Goal: Transaction & Acquisition: Purchase product/service

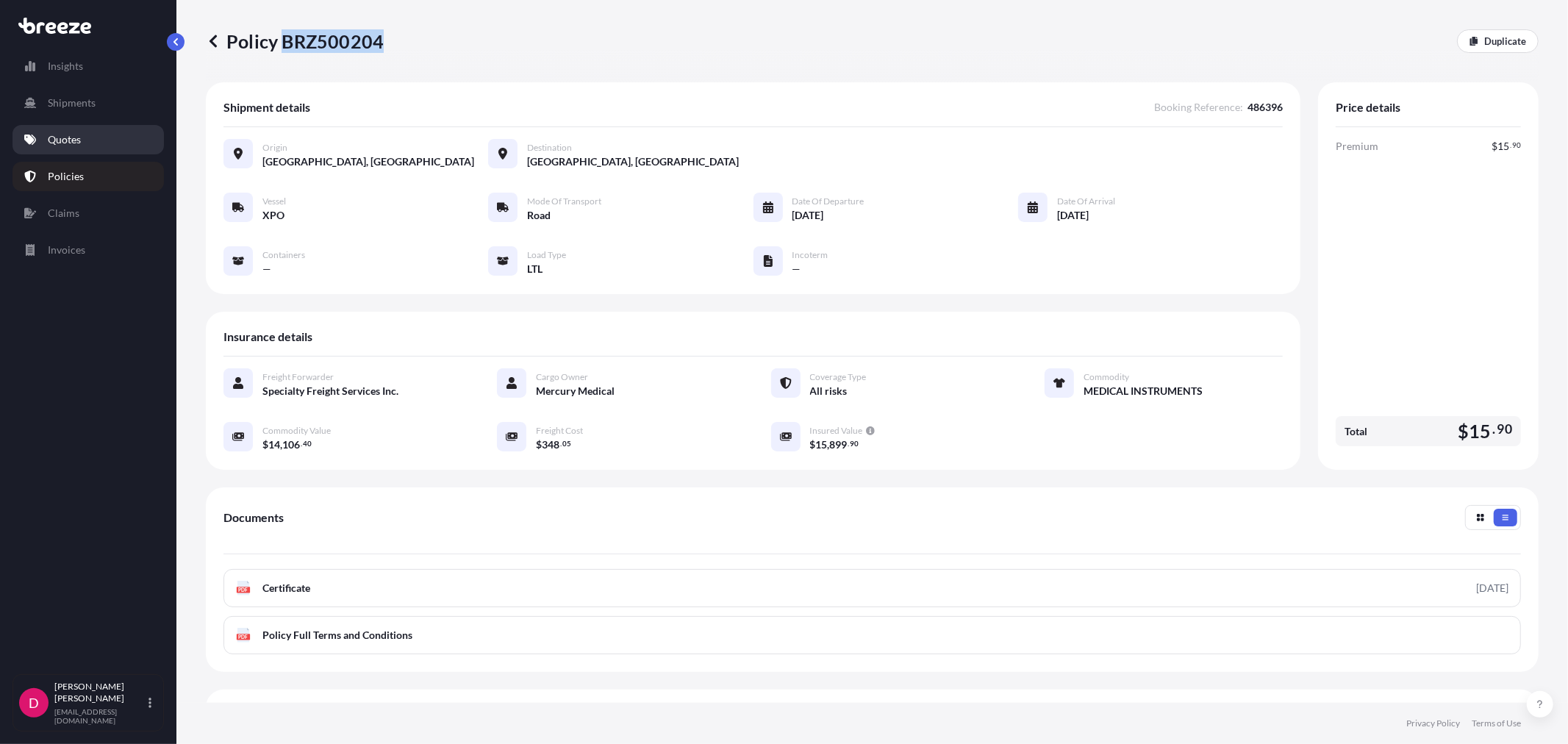
click at [74, 142] on p "Quotes" at bounding box center [64, 139] width 33 height 15
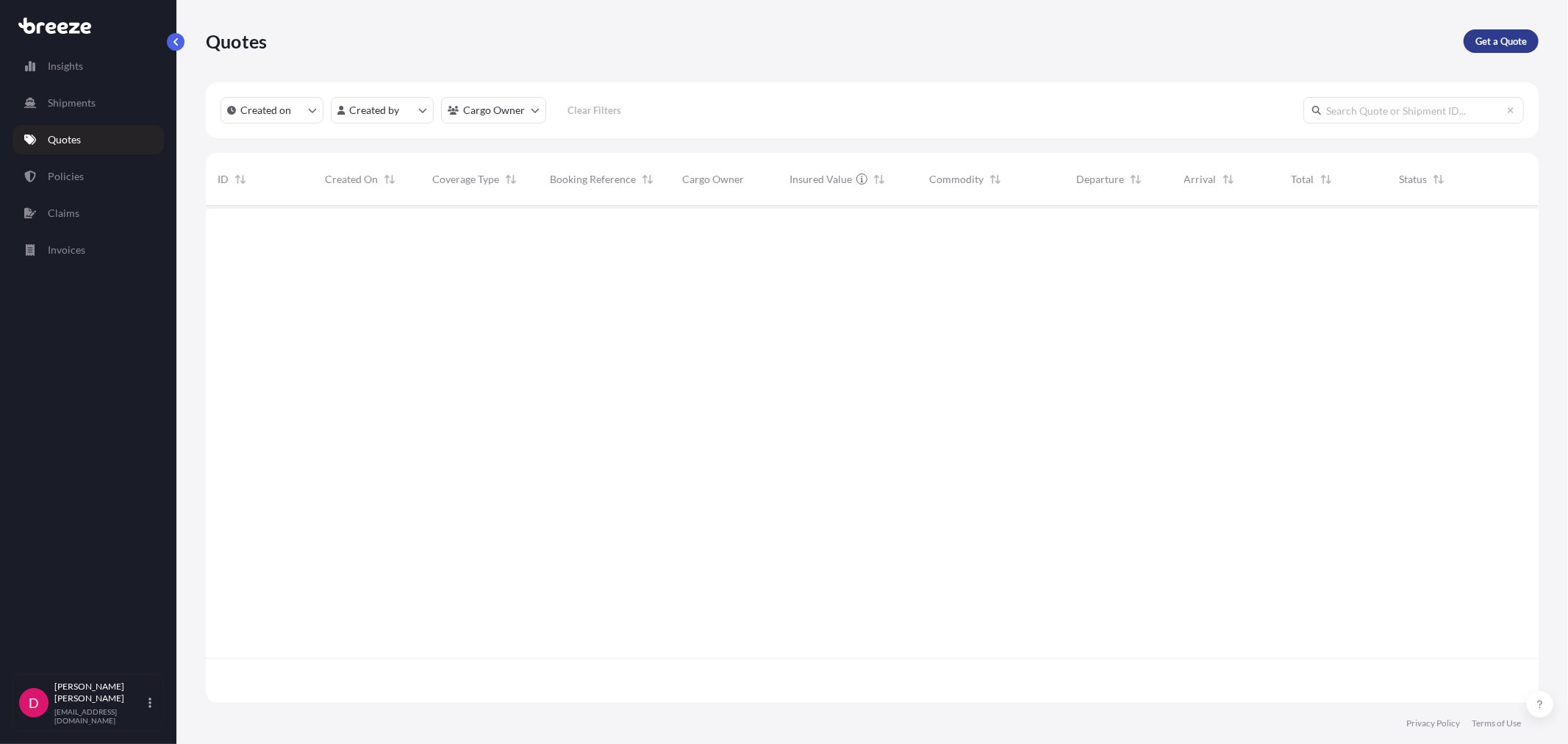
scroll to position [538, 1320]
click at [1484, 35] on p "Get a Quote" at bounding box center [1501, 41] width 51 height 15
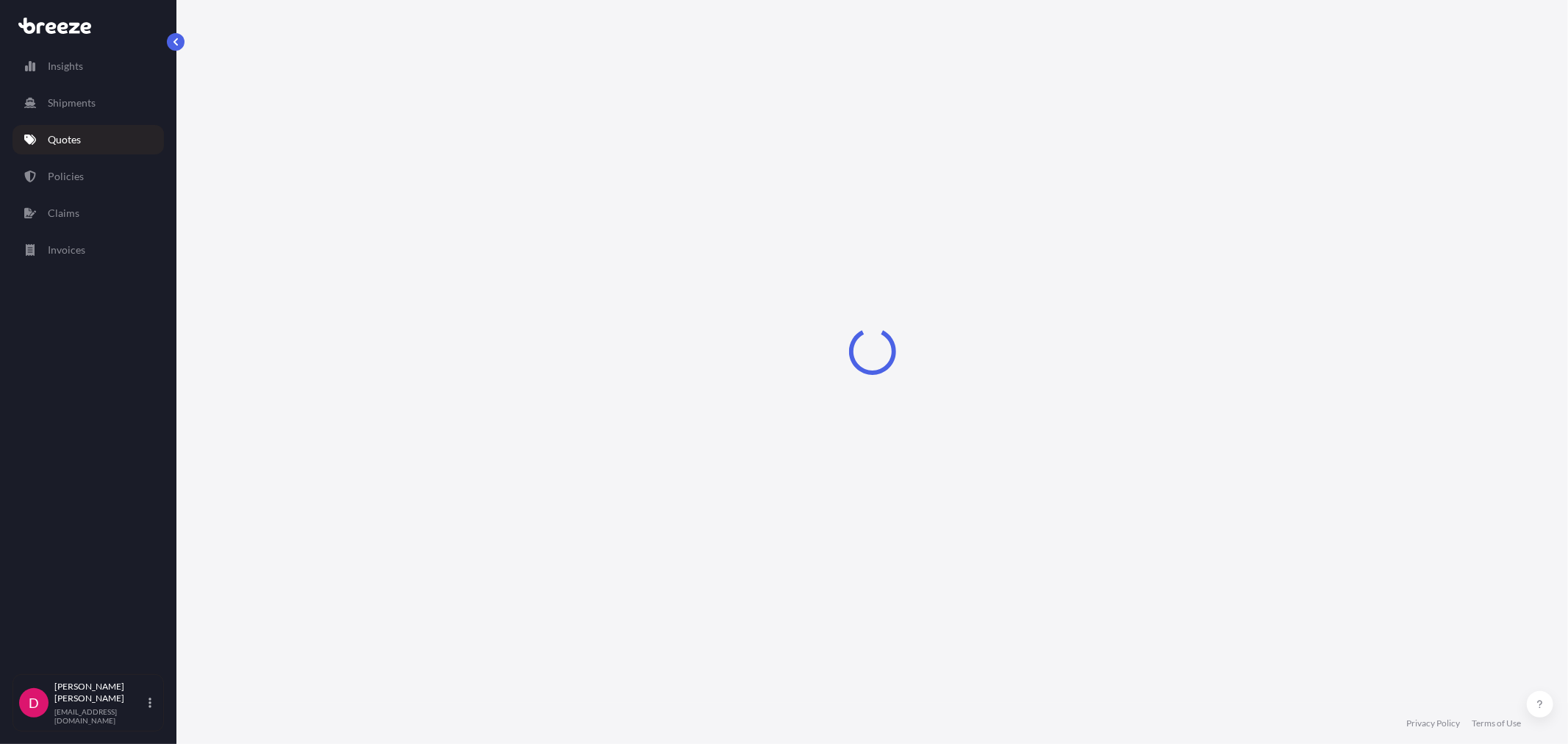
select select "Sea"
select select "1"
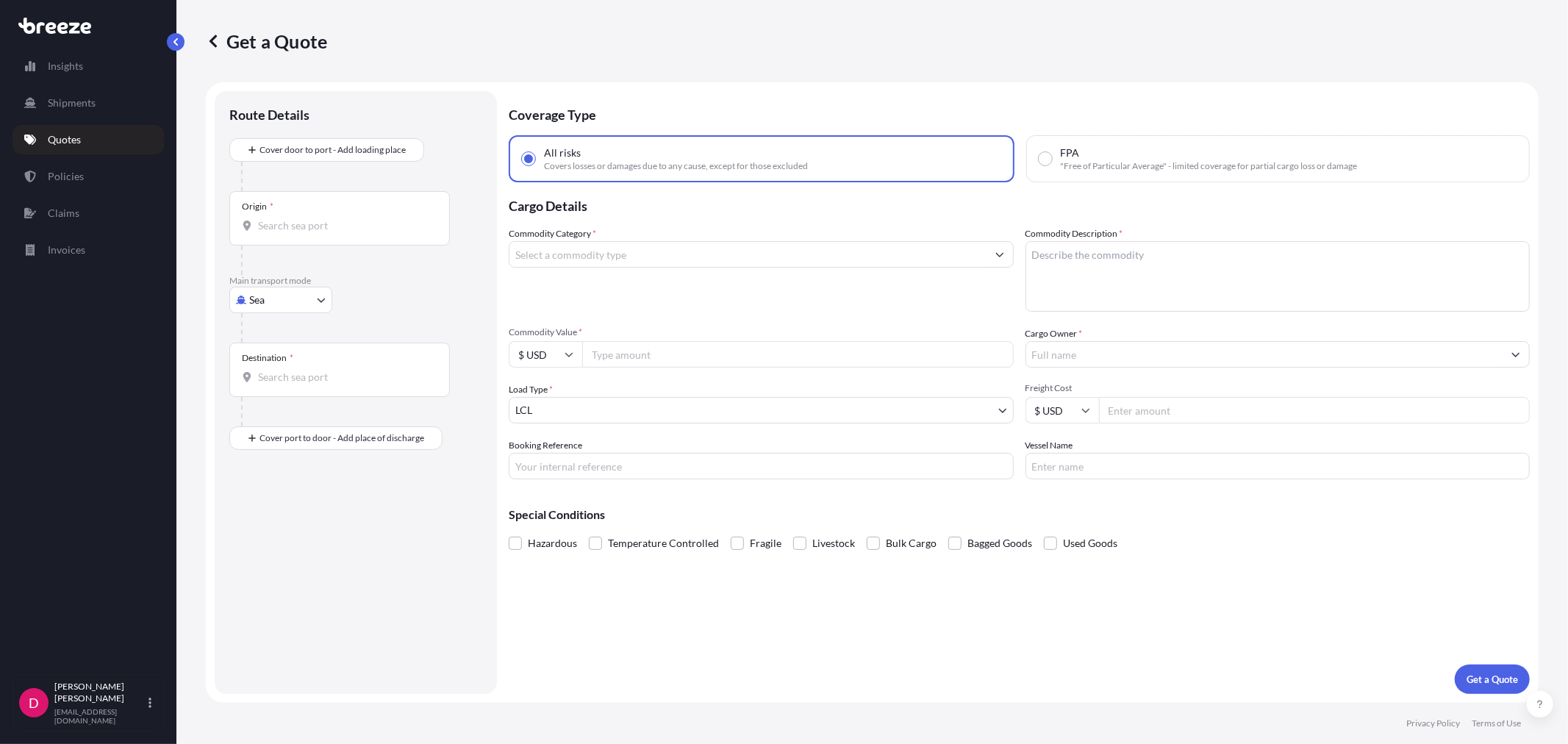
click at [288, 310] on body "Insights Shipments Quotes Policies Claims Invoices D [PERSON_NAME] [EMAIL_ADDRE…" at bounding box center [784, 372] width 1568 height 744
click at [288, 387] on div "Road" at bounding box center [281, 391] width 91 height 27
select select "Road"
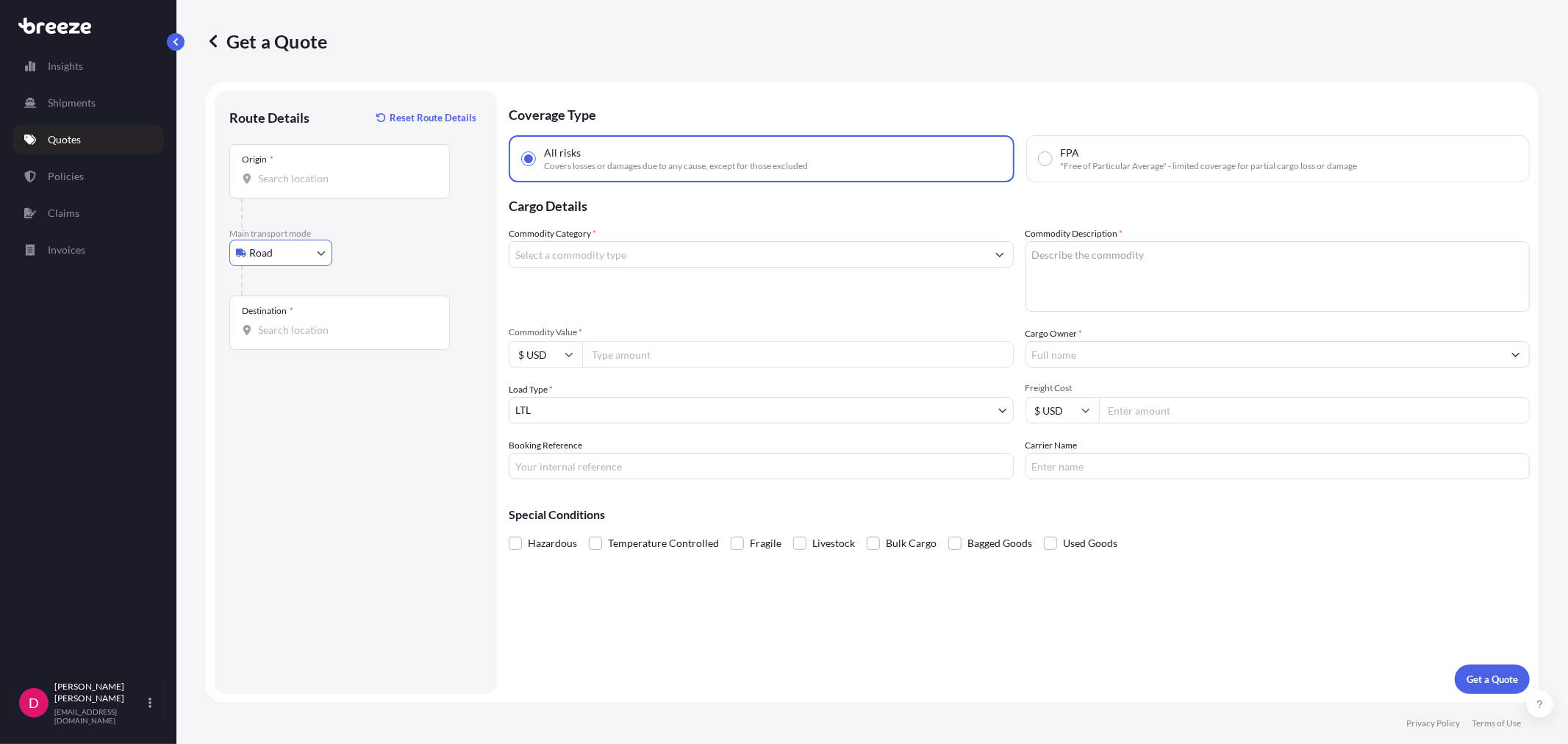
click at [331, 181] on input "Origin *" at bounding box center [344, 178] width 174 height 15
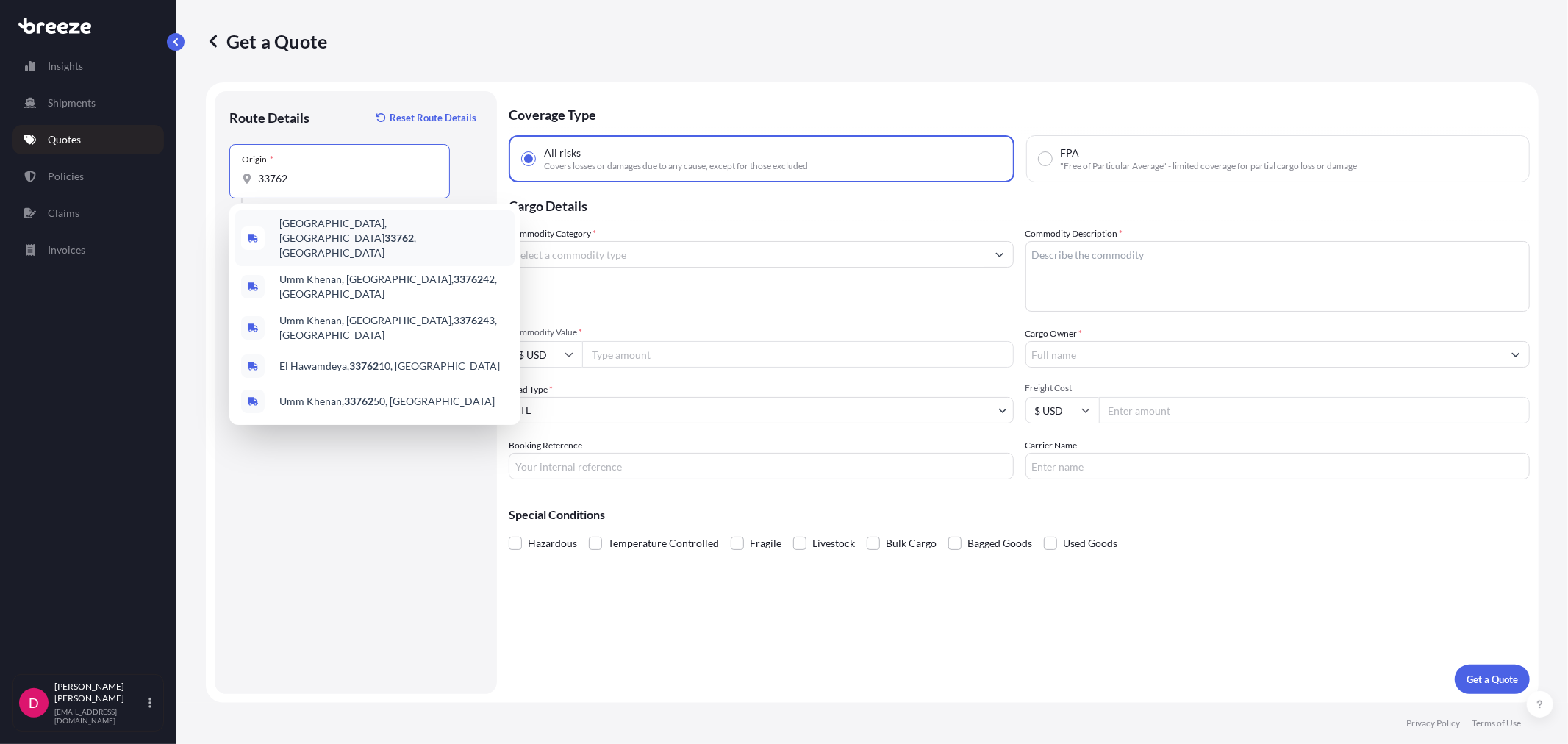
click at [327, 236] on div "[GEOGRAPHIC_DATA] , [GEOGRAPHIC_DATA]" at bounding box center [374, 238] width 279 height 56
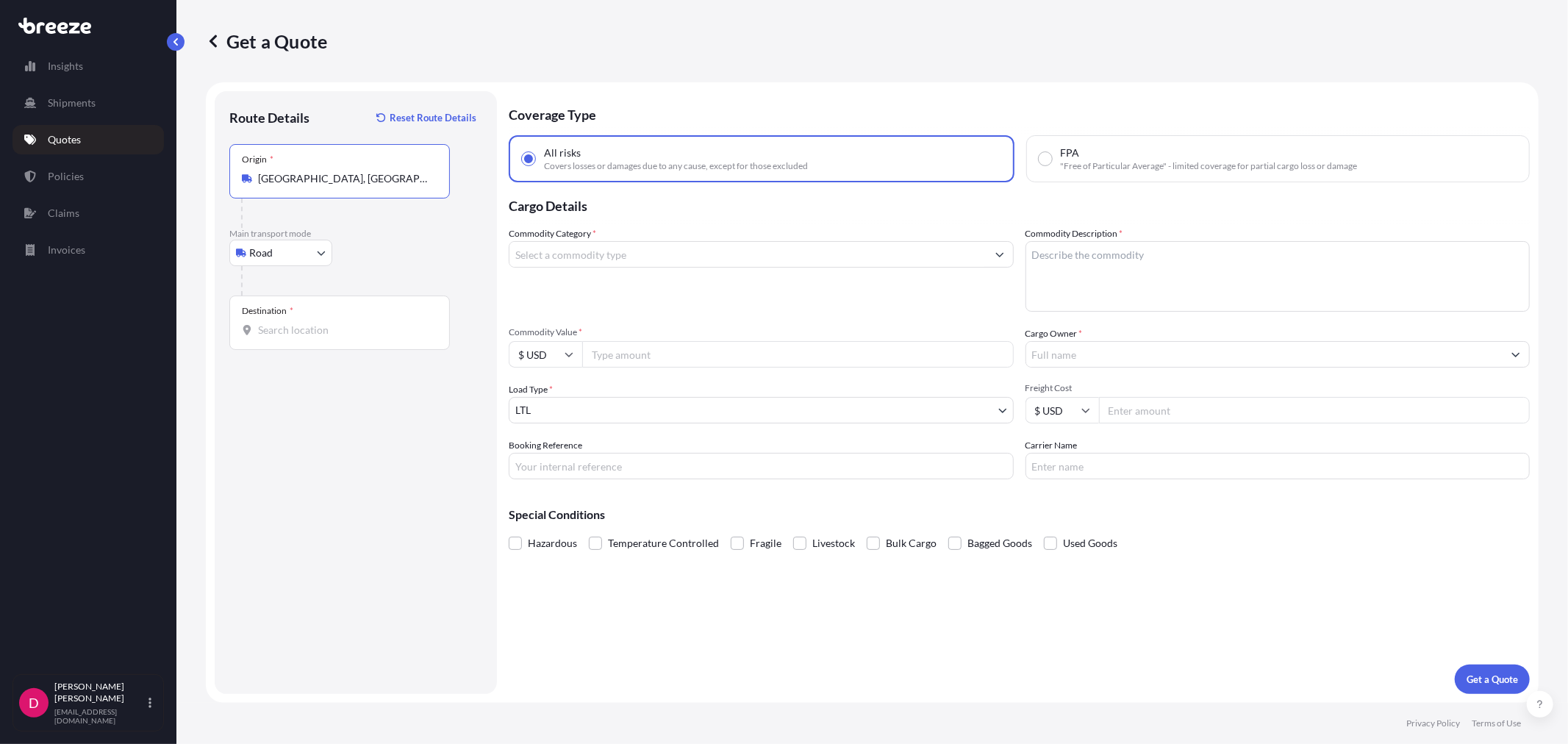
type input "[GEOGRAPHIC_DATA], [GEOGRAPHIC_DATA]"
click at [281, 332] on input "Destination *" at bounding box center [344, 330] width 174 height 15
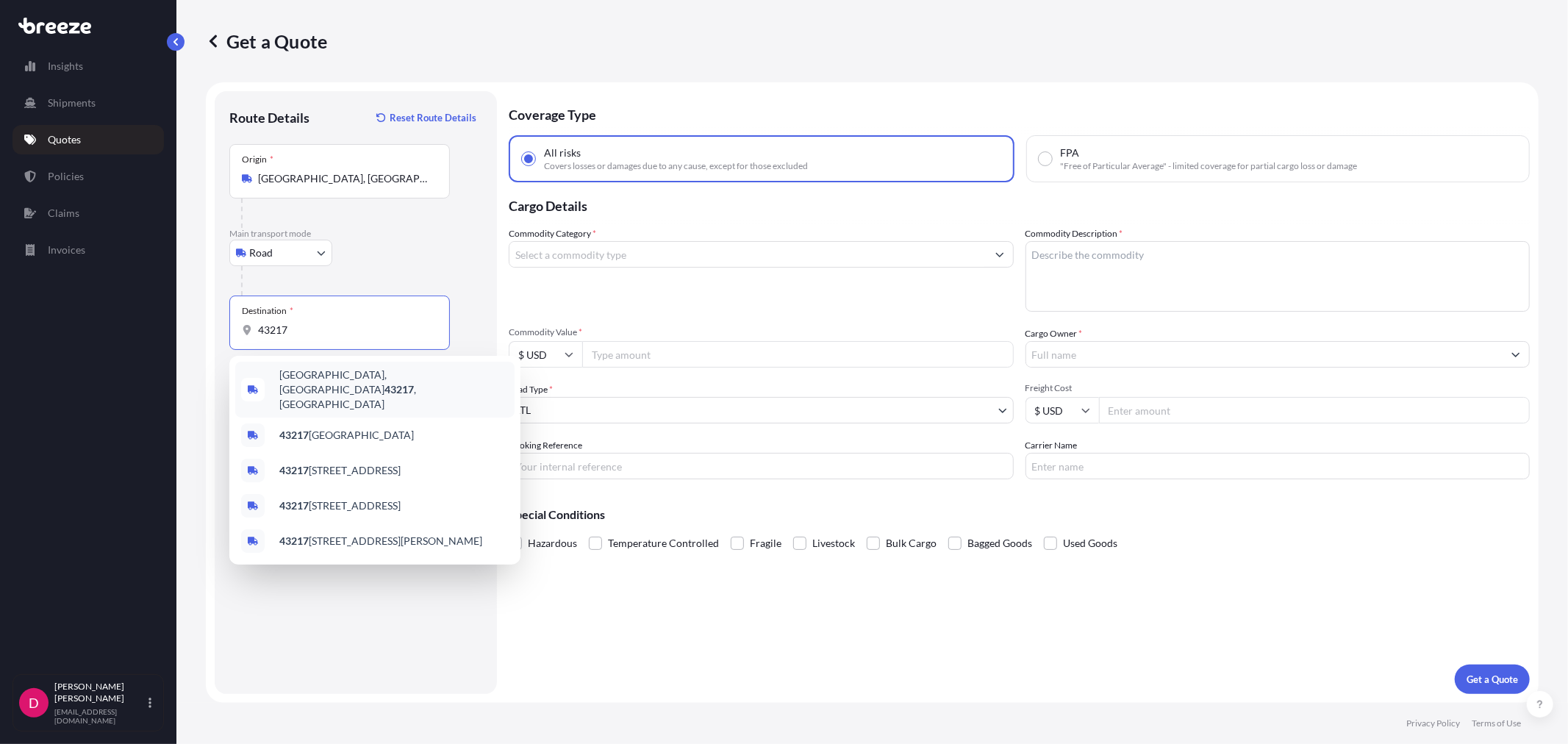
click at [312, 372] on span "[GEOGRAPHIC_DATA] , [GEOGRAPHIC_DATA]" at bounding box center [394, 390] width 230 height 44
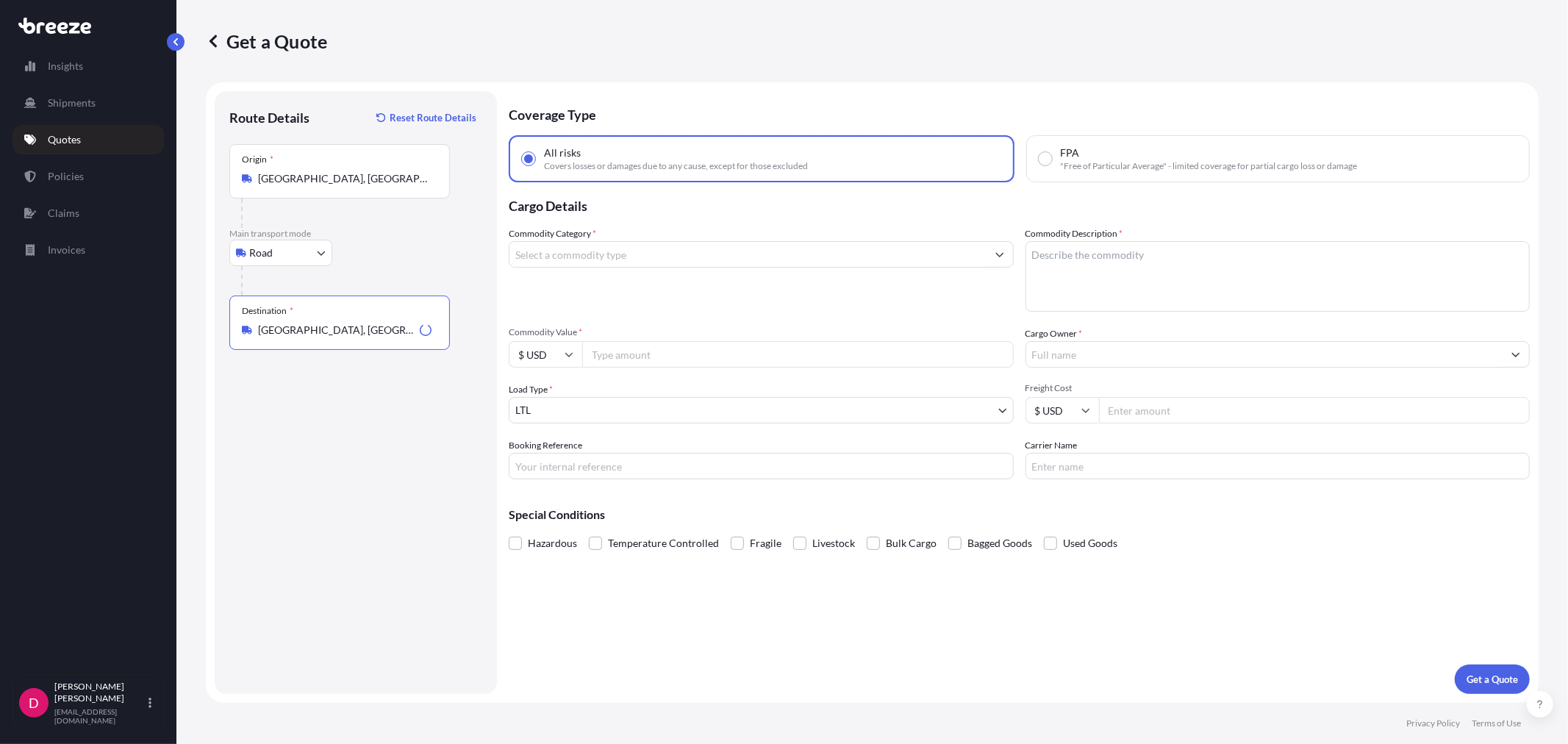
type input "[GEOGRAPHIC_DATA], [GEOGRAPHIC_DATA]"
click at [589, 262] on input "Commodity Category *" at bounding box center [747, 255] width 477 height 27
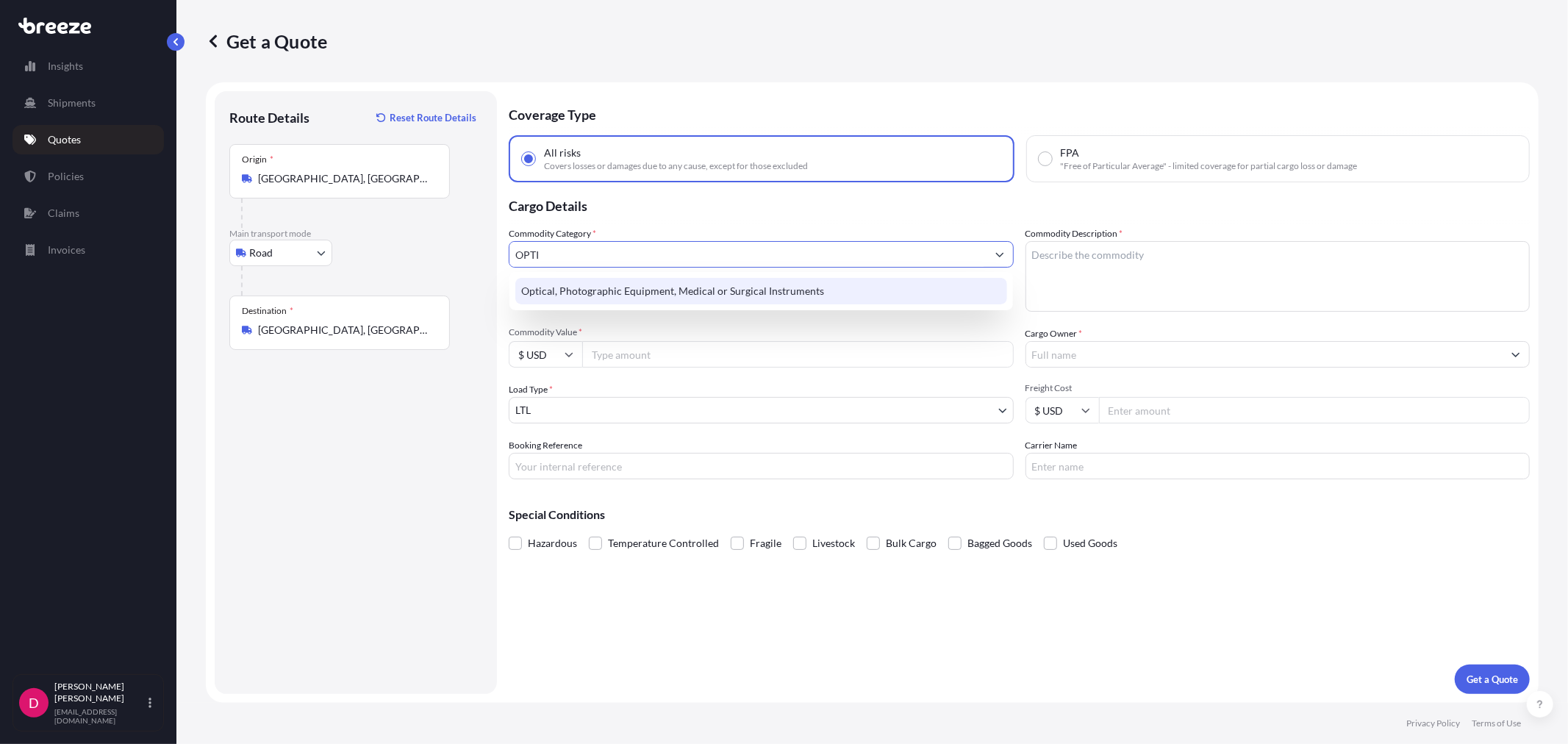
click at [591, 280] on div "Optical, Photographic Equipment, Medical or Surgical Instruments" at bounding box center [761, 291] width 491 height 27
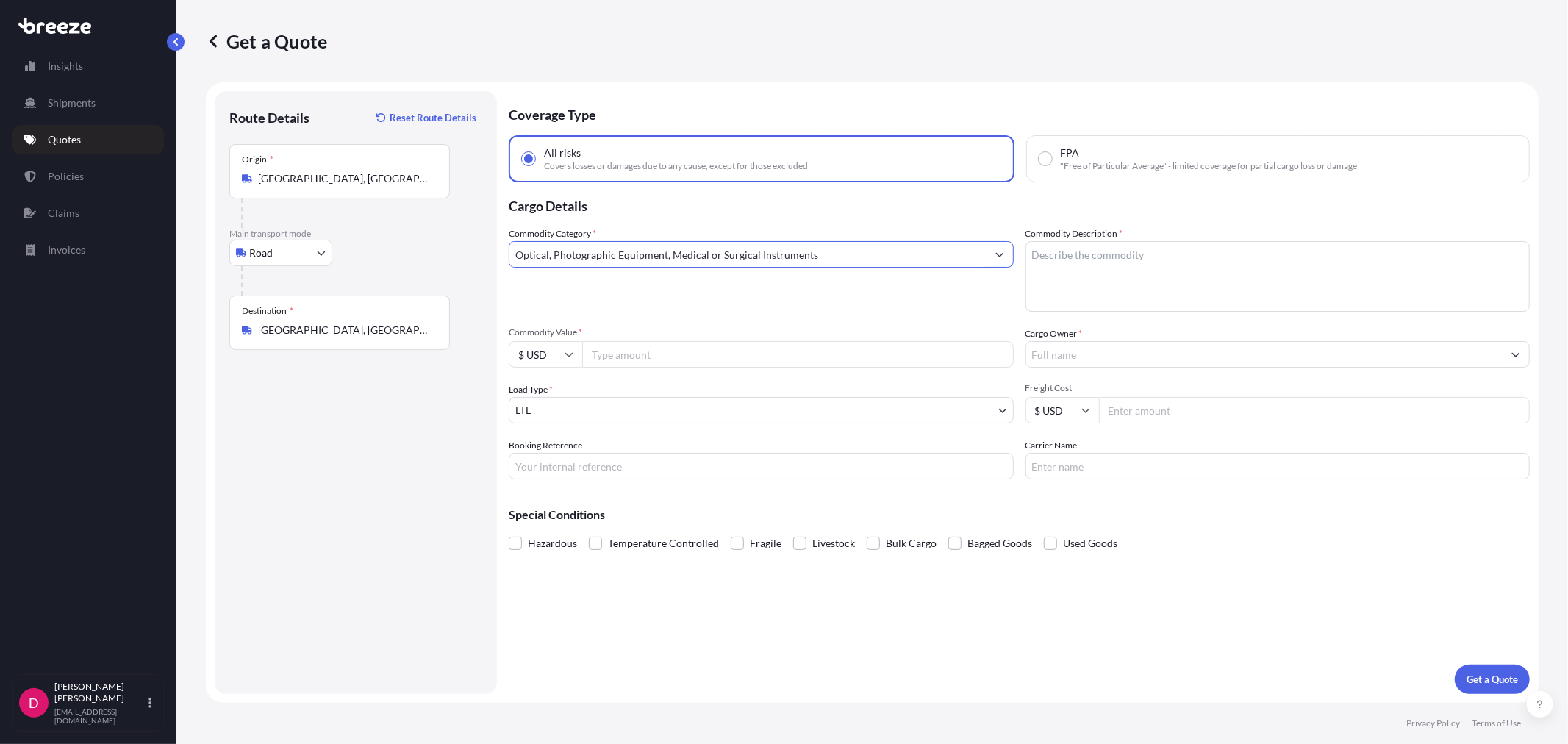
type input "Optical, Photographic Equipment, Medical or Surgical Instruments"
click at [1092, 270] on textarea "Commodity Description *" at bounding box center [1278, 277] width 505 height 71
type textarea "MEDICAL INSTRUMENTS"
click at [716, 362] on input "Commodity Value *" at bounding box center [798, 354] width 431 height 27
paste input "10172.80"
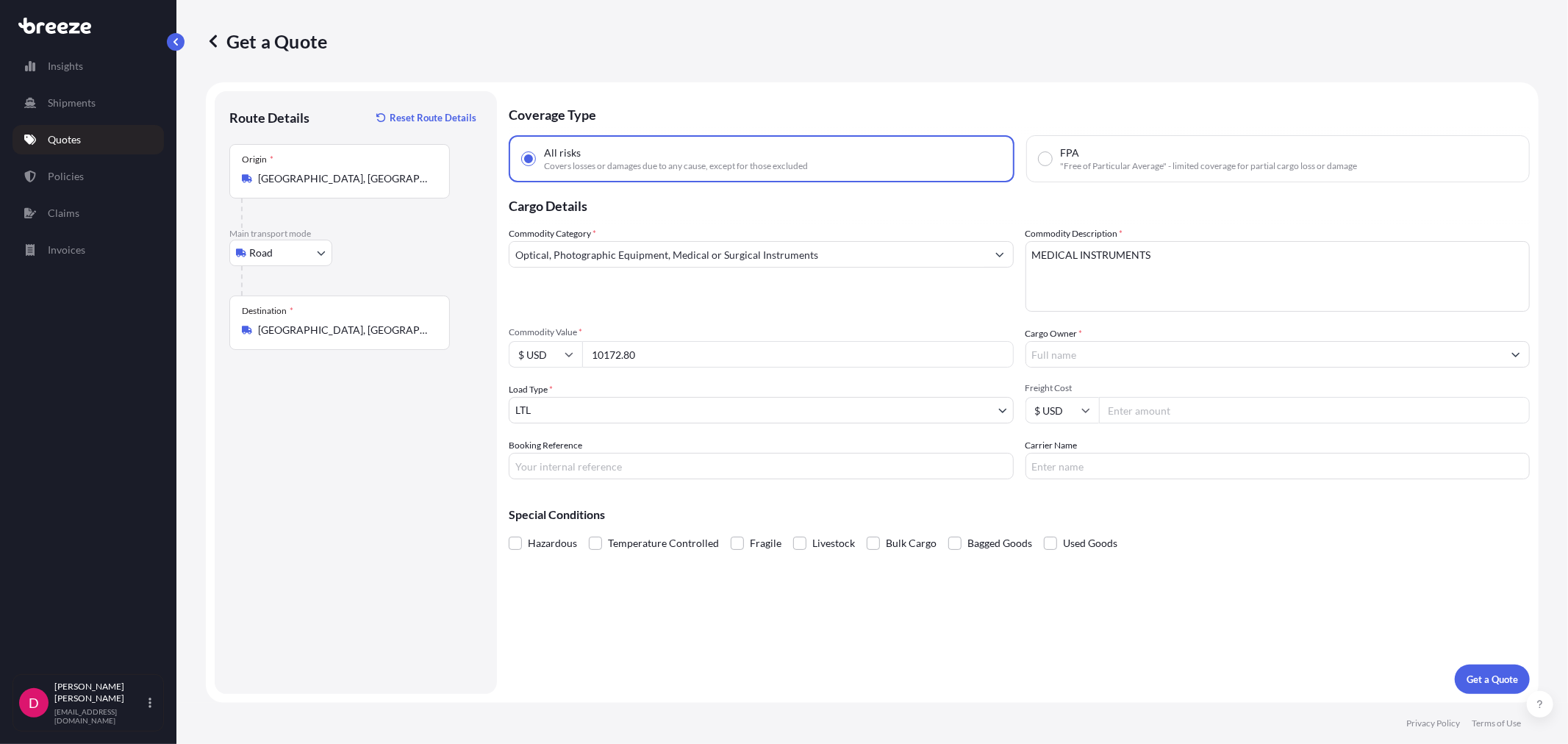
type input "10172.80"
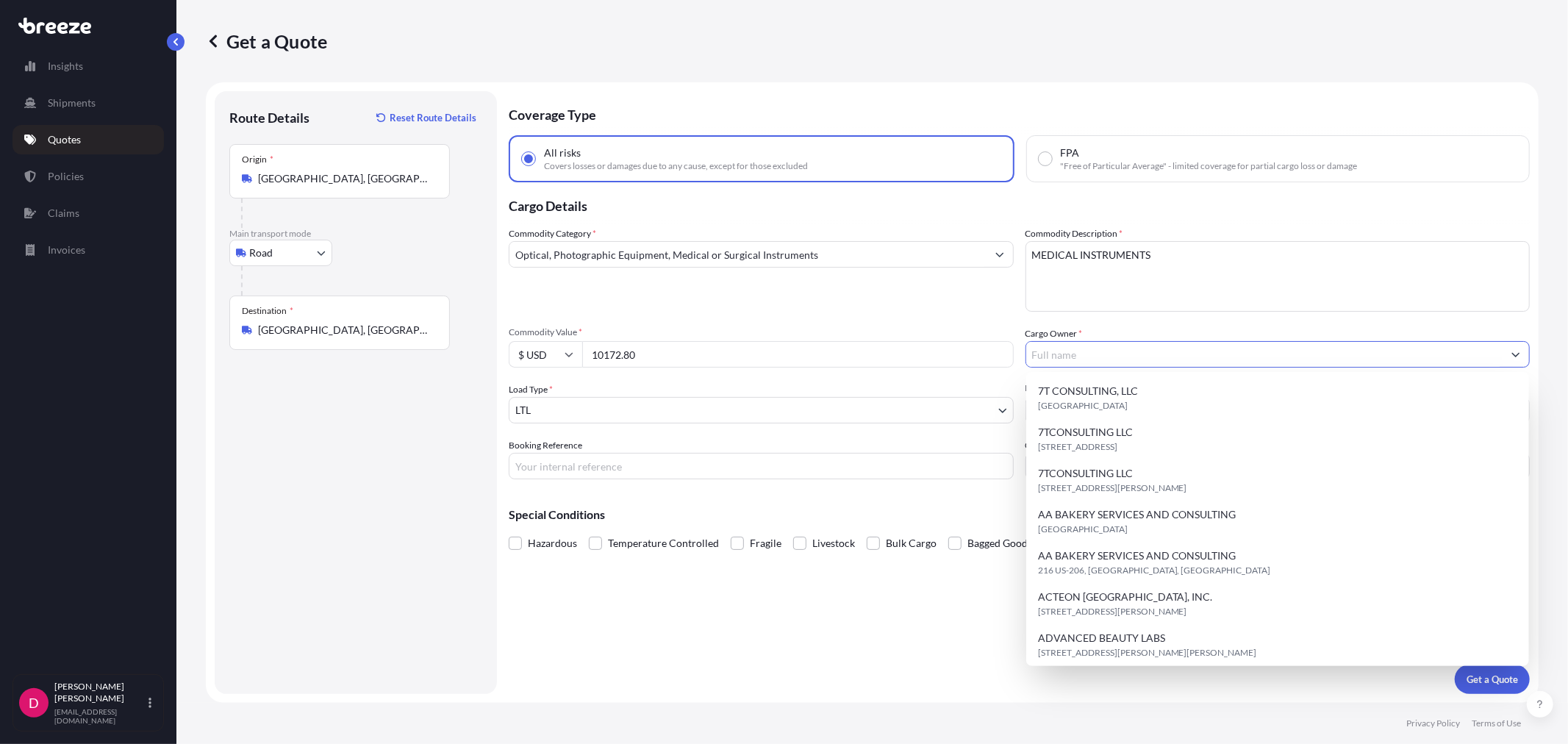
click at [1108, 354] on input "Cargo Owner *" at bounding box center [1265, 354] width 477 height 27
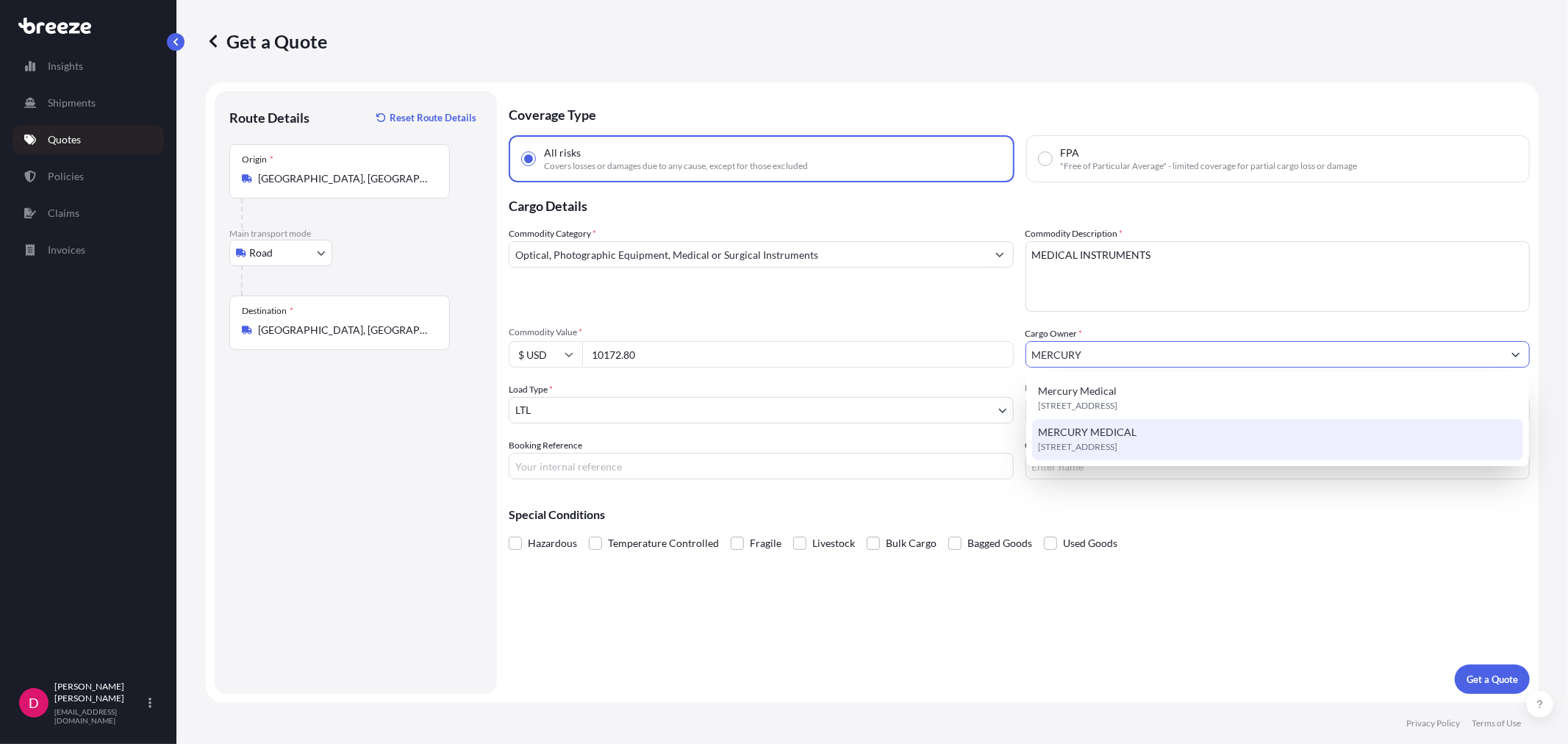
click at [1122, 437] on span "MERCURY MEDICAL" at bounding box center [1087, 432] width 98 height 15
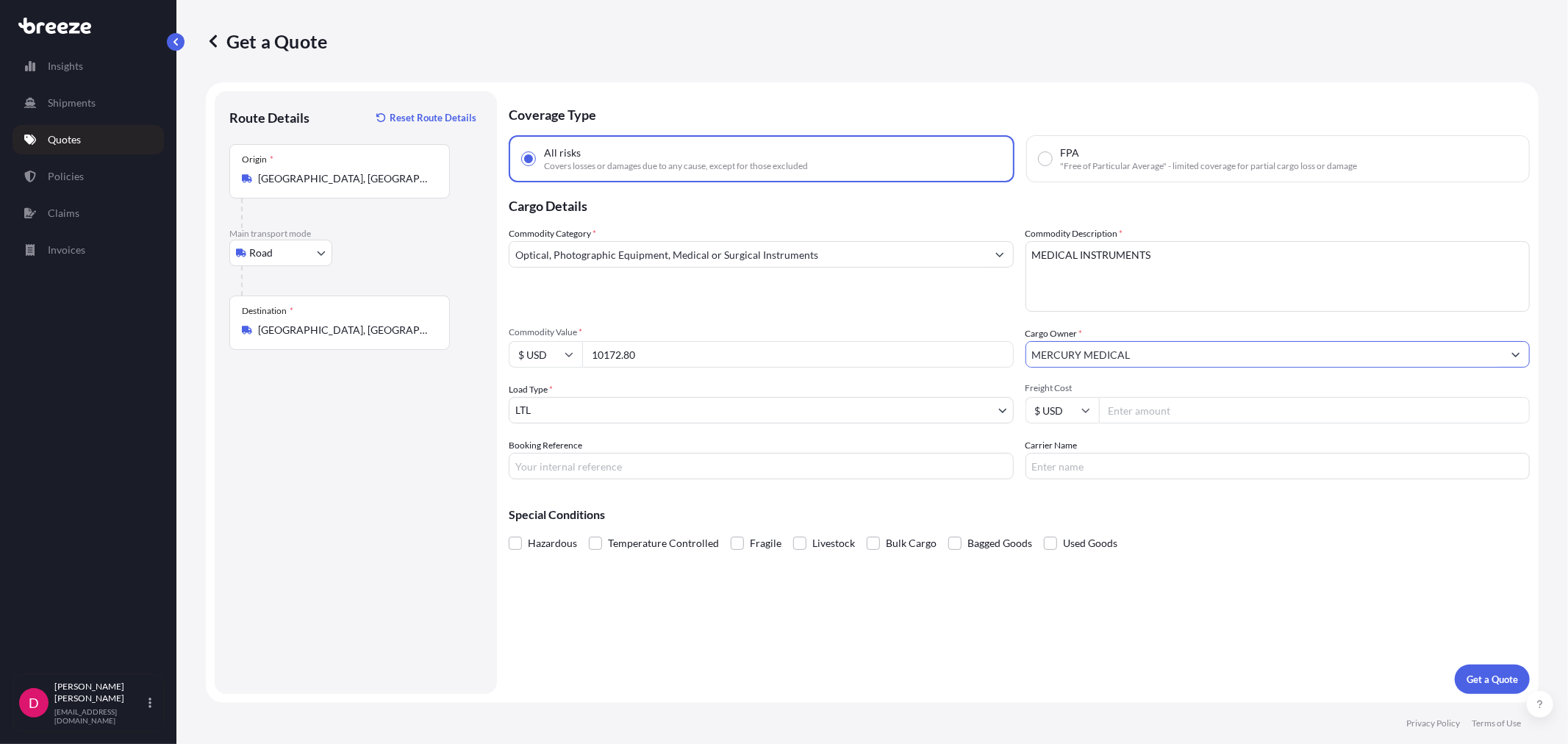
type input "MERCURY MEDICAL"
click at [593, 461] on input "Booking Reference" at bounding box center [761, 466] width 505 height 27
type input "486640"
click at [1111, 410] on input "Freight Cost" at bounding box center [1315, 410] width 431 height 27
type input "819.84"
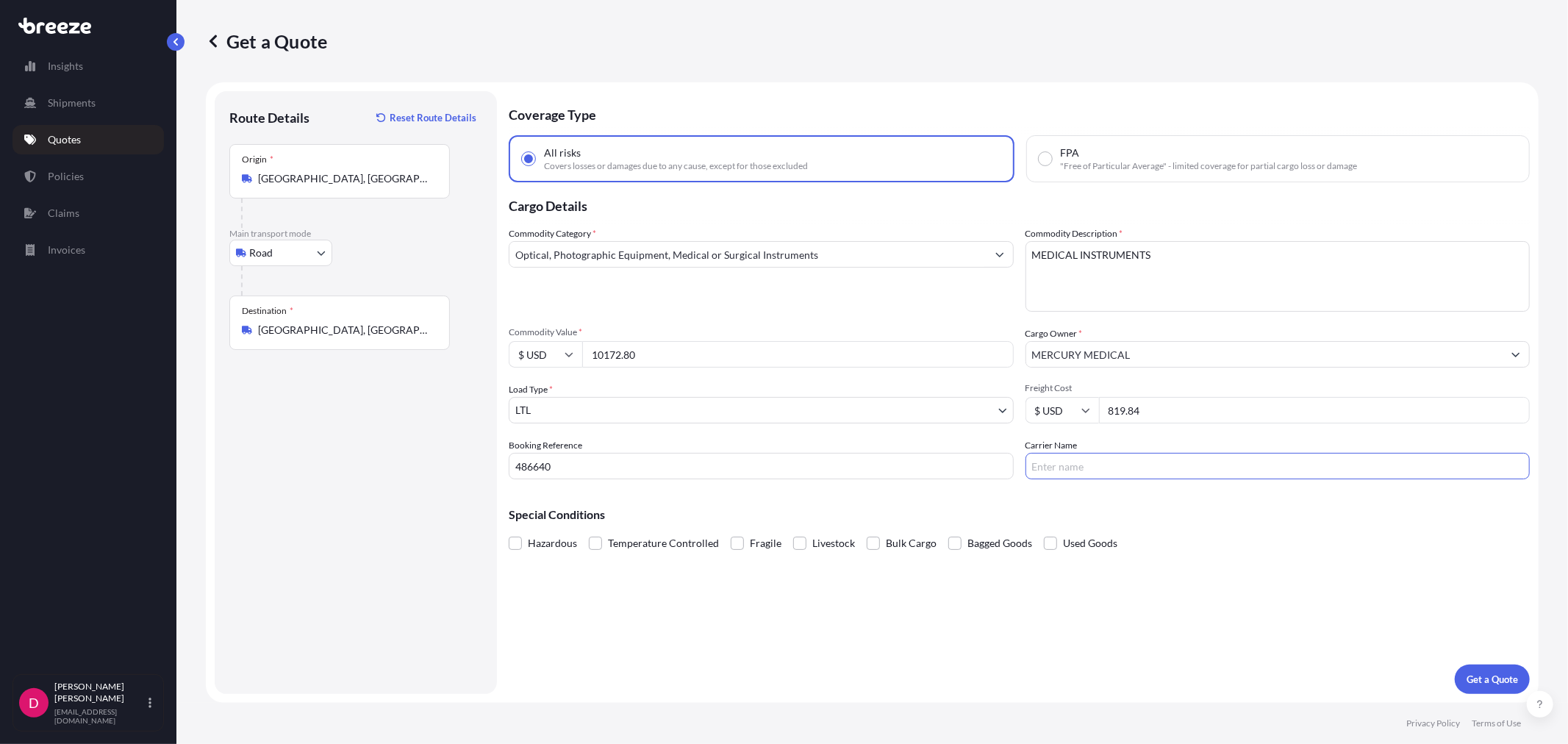
click at [1149, 466] on input "Carrier Name" at bounding box center [1278, 466] width 505 height 27
type input "FEDEX PRIORITY"
click at [1493, 687] on button "Get a Quote" at bounding box center [1492, 679] width 75 height 29
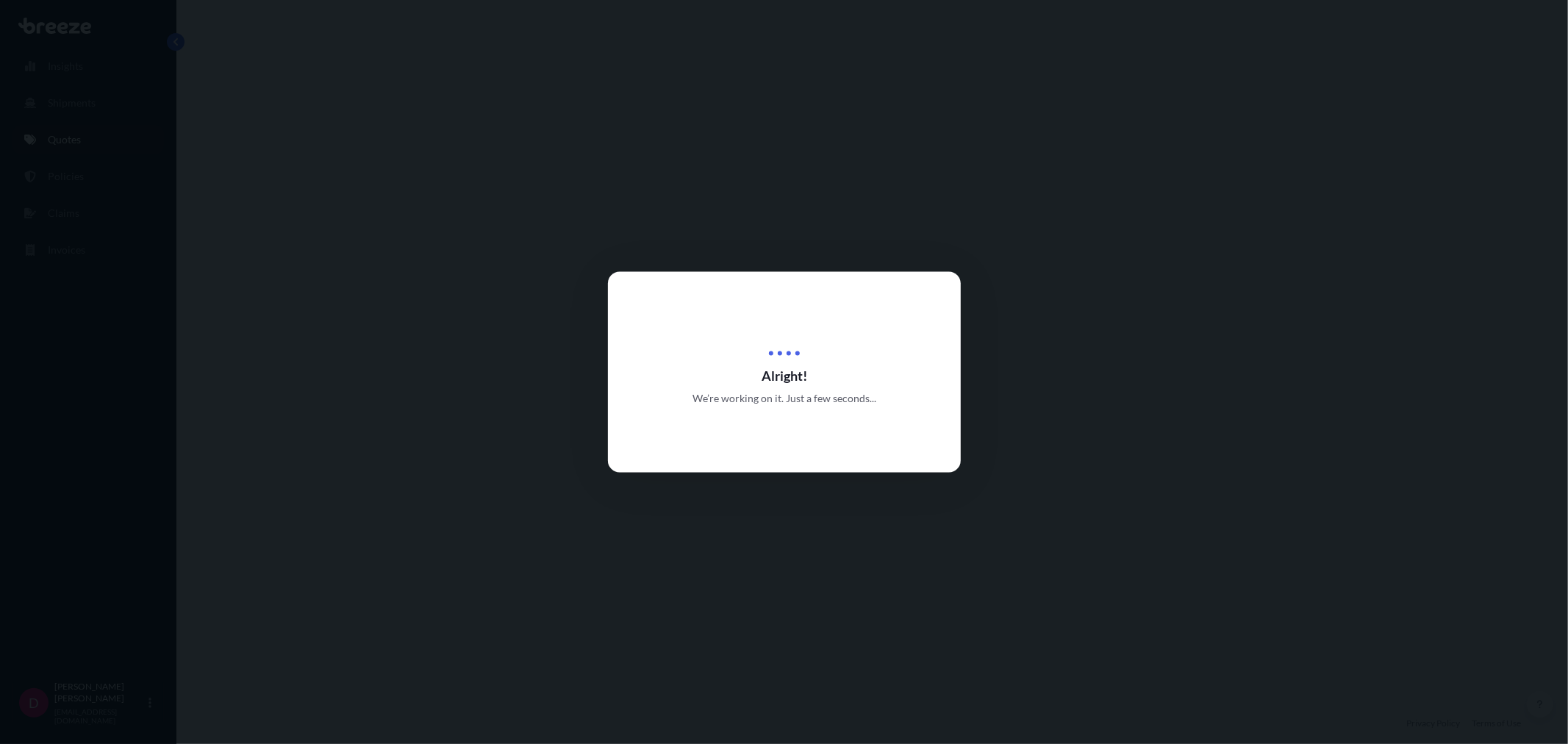
select select "Road"
select select "1"
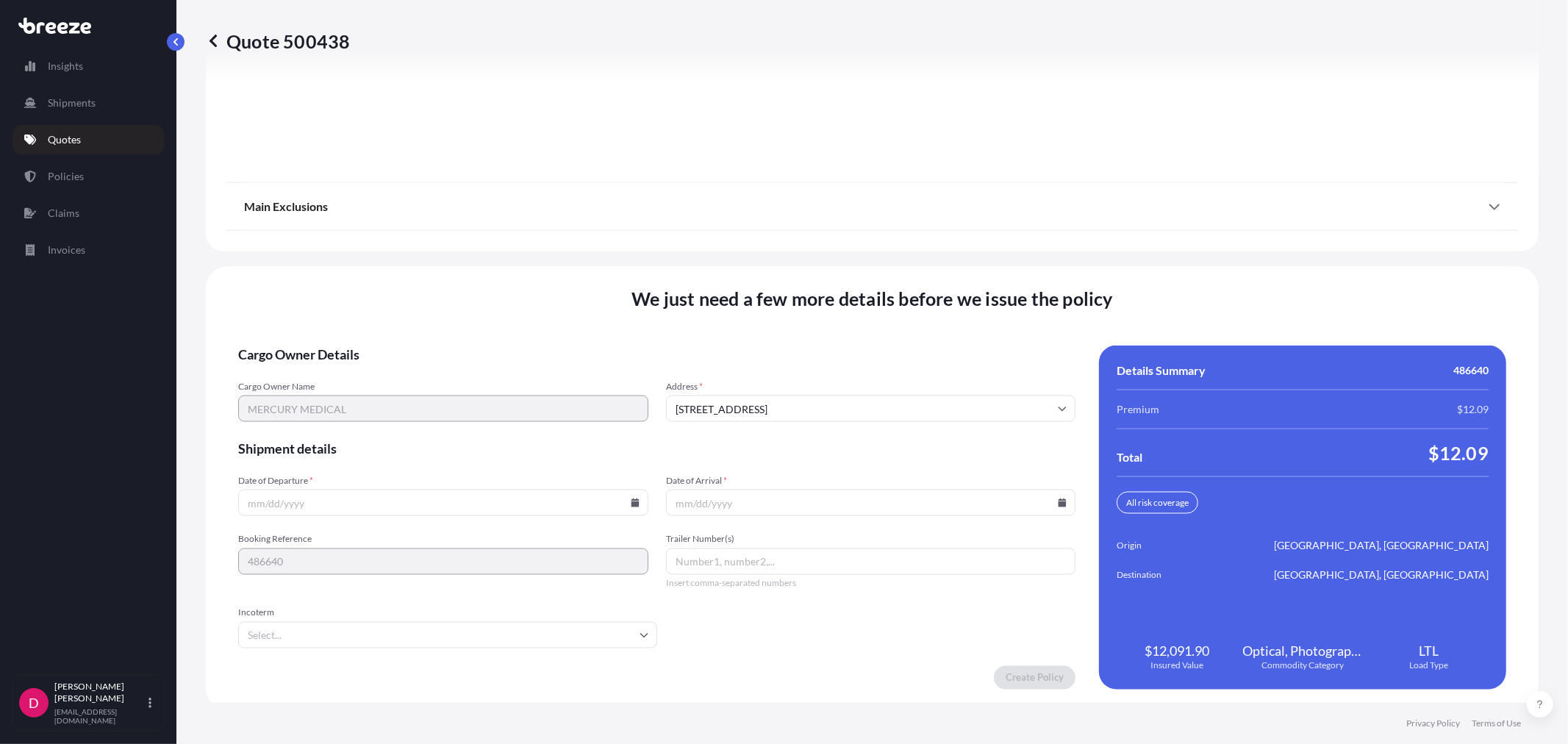
scroll to position [1819, 0]
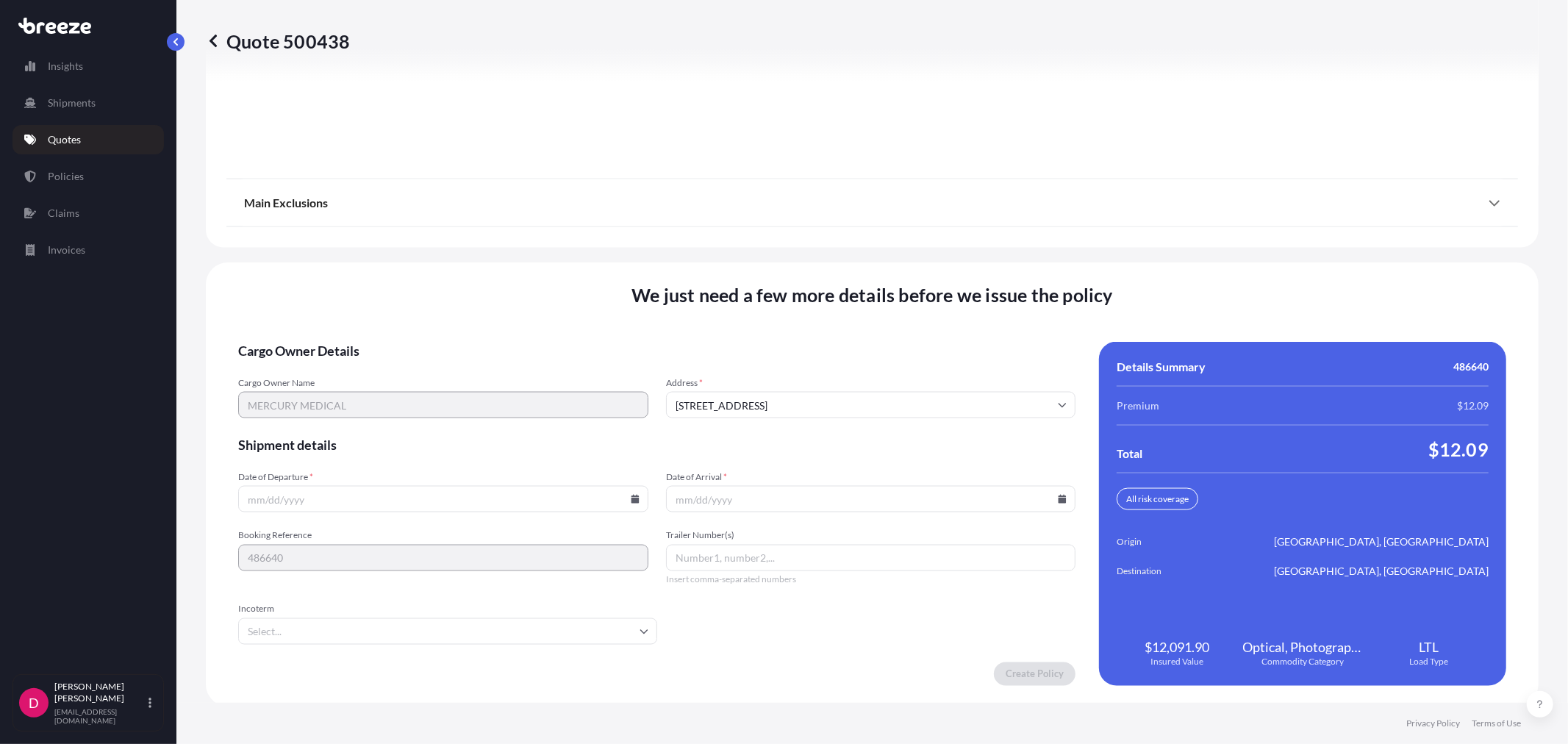
click at [633, 497] on icon at bounding box center [635, 499] width 8 height 9
click at [408, 302] on button "1" at bounding box center [407, 309] width 24 height 24
type input "[DATE]"
click at [1059, 496] on icon at bounding box center [1063, 499] width 8 height 9
click at [902, 339] on button "10" at bounding box center [899, 336] width 24 height 24
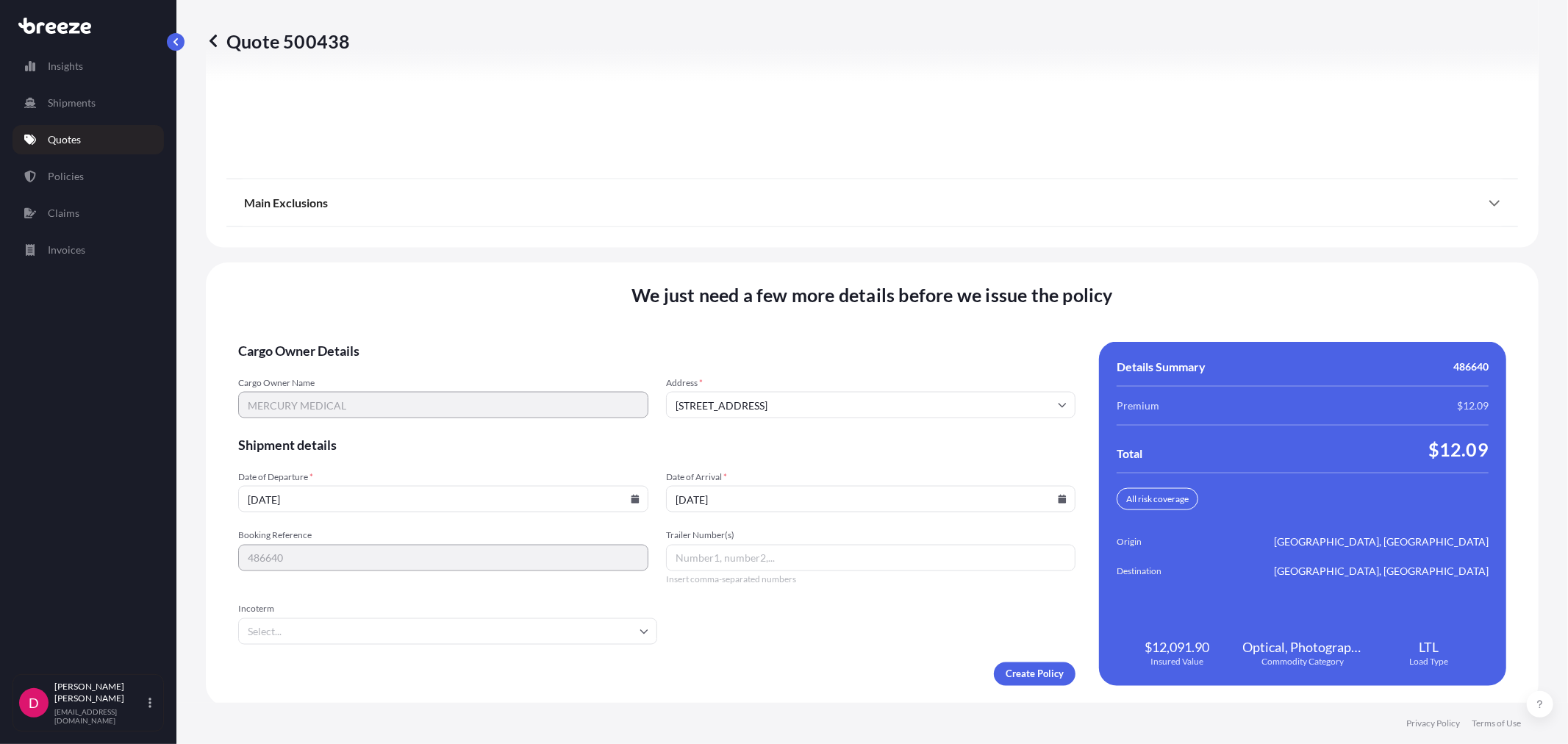
click at [1050, 500] on input "[DATE]" at bounding box center [872, 499] width 410 height 27
click at [1059, 497] on icon at bounding box center [1063, 499] width 8 height 9
click at [762, 369] on button "13" at bounding box center [762, 365] width 24 height 24
type input "[DATE]"
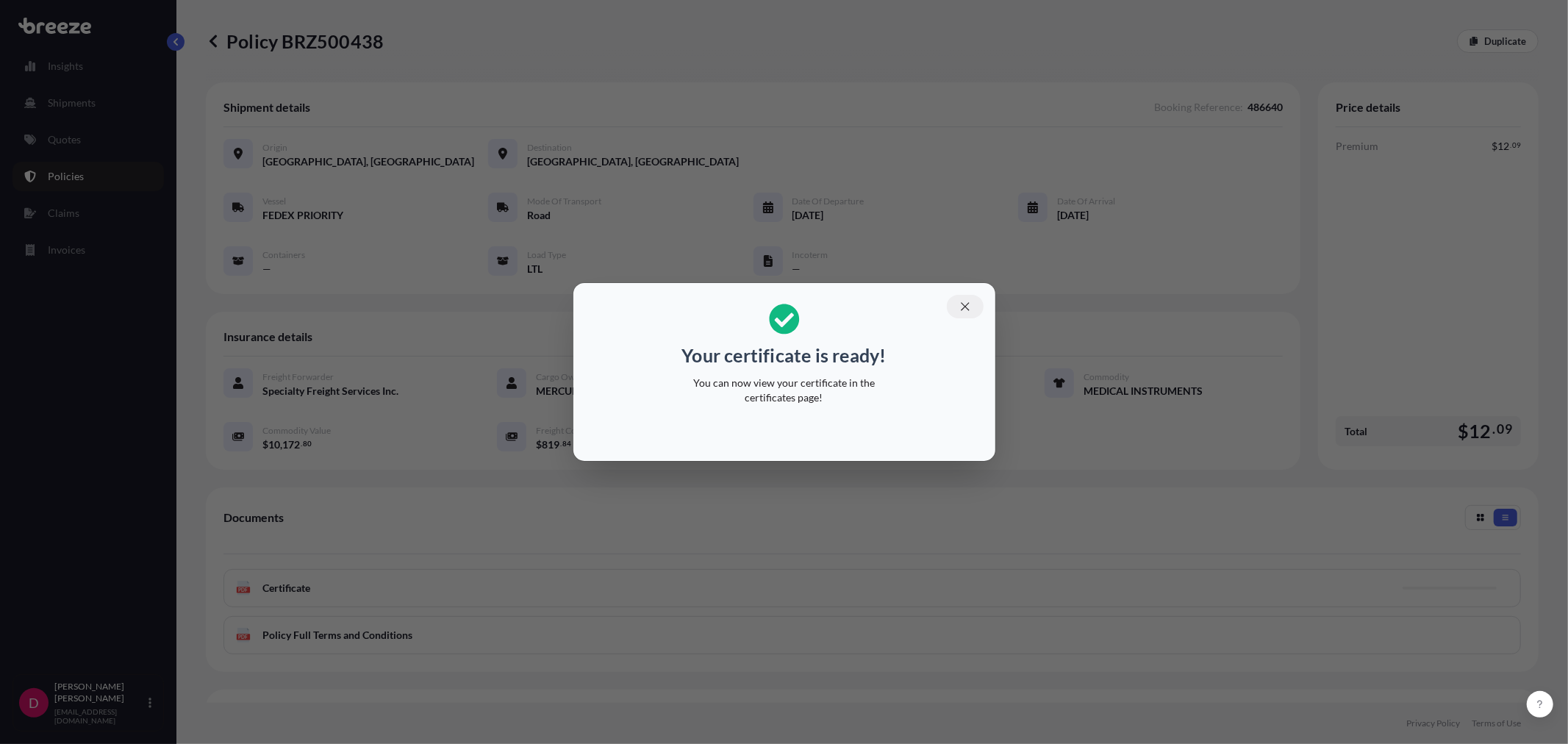
click at [964, 300] on icon "button" at bounding box center [965, 306] width 13 height 13
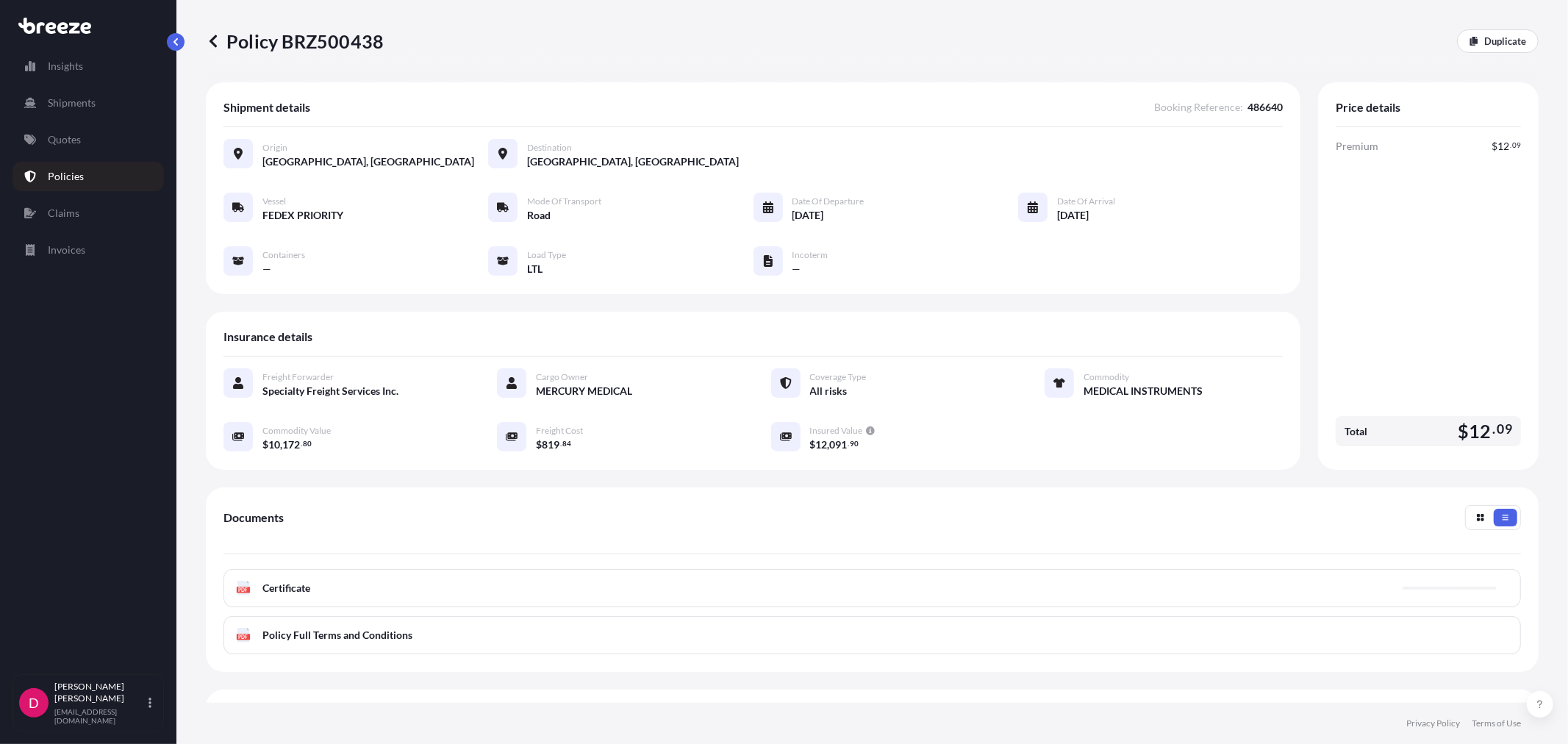
click at [327, 35] on p "Policy BRZ500438" at bounding box center [295, 41] width 178 height 24
click at [327, 35] on p "Policy BRZ500438" at bounding box center [295, 41] width 178 height 24
copy p "BRZ500438"
click at [100, 132] on link "Quotes" at bounding box center [88, 139] width 152 height 29
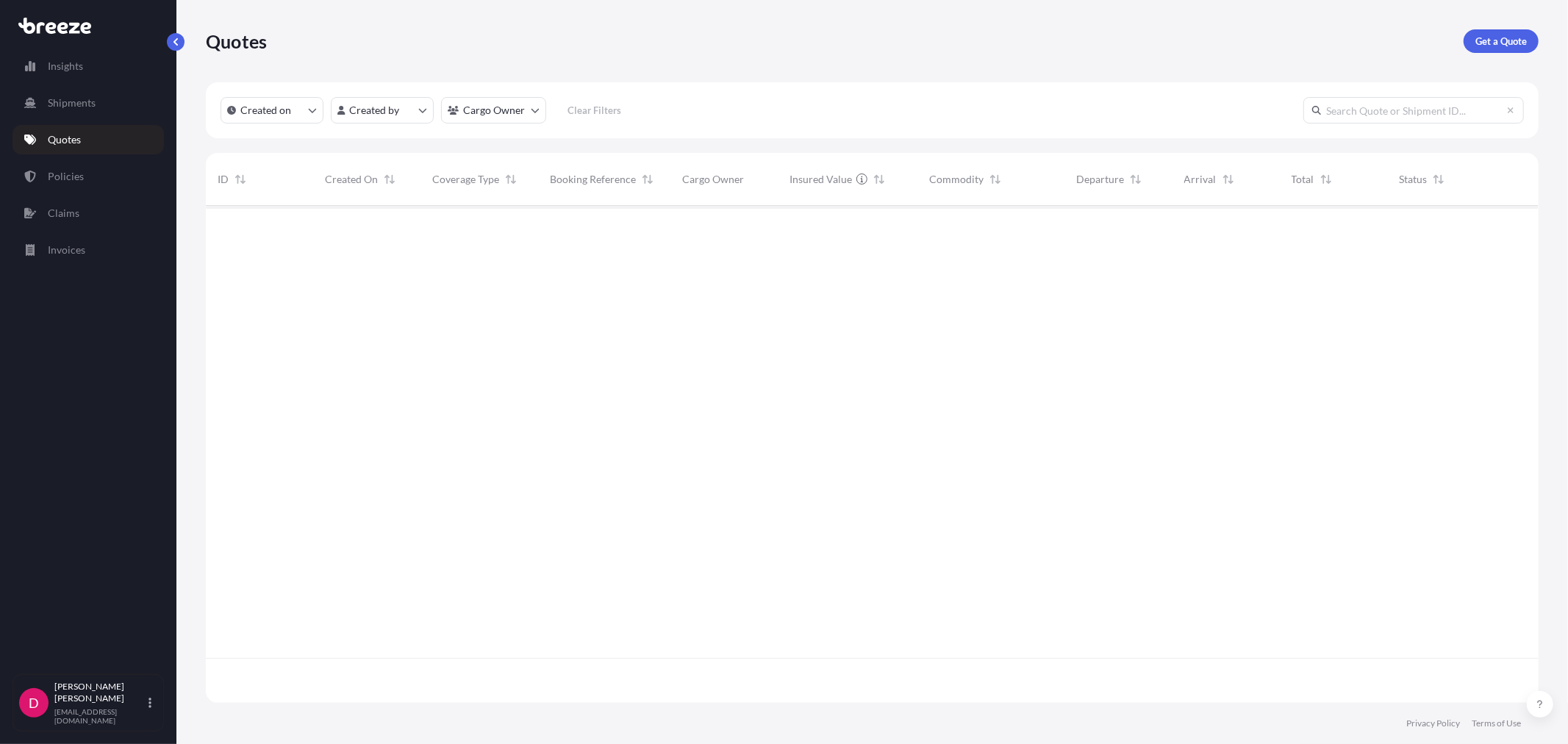
scroll to position [538, 1320]
click at [1489, 45] on p "Get a Quote" at bounding box center [1501, 41] width 51 height 15
select select "Sea"
select select "1"
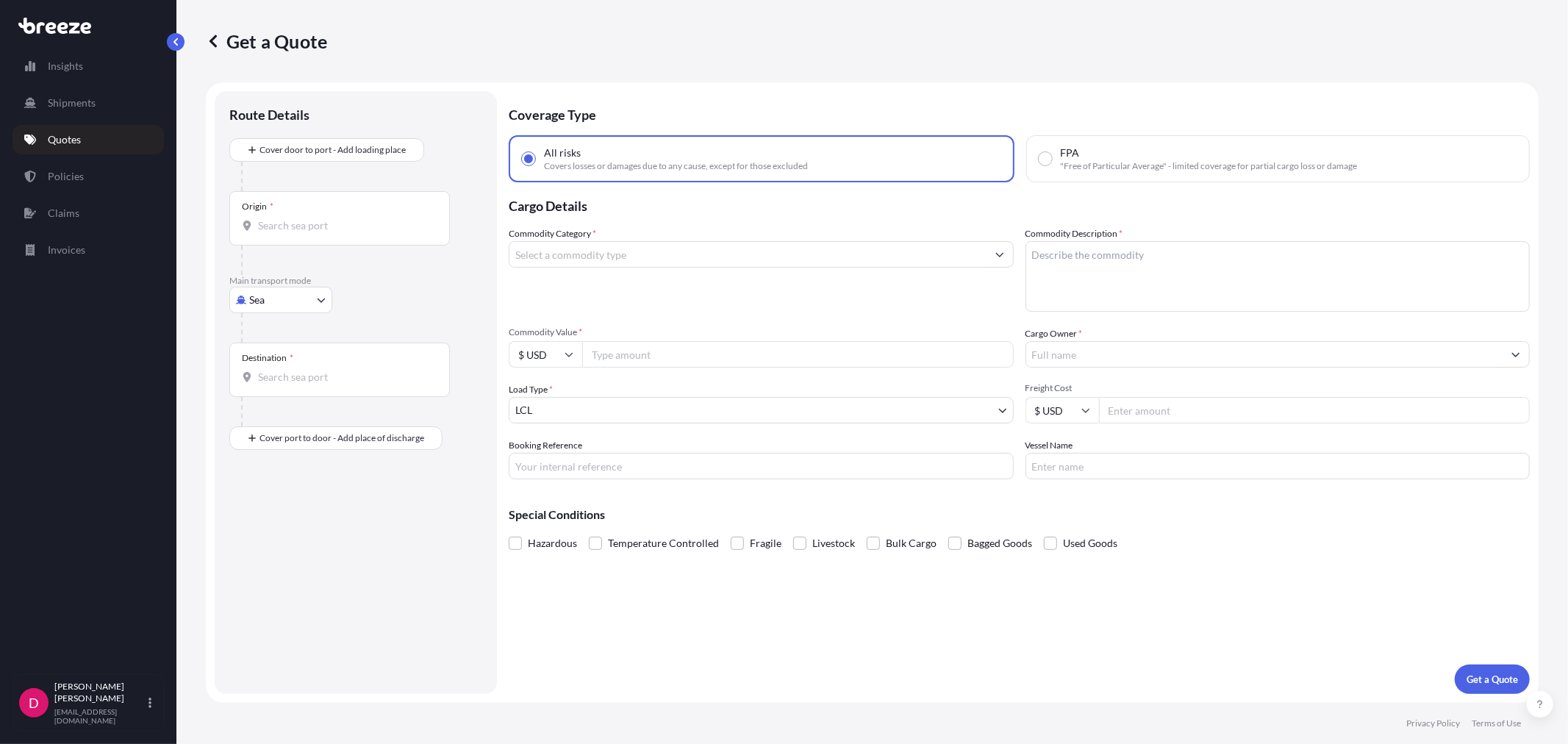
click at [292, 299] on body "Insights Shipments Quotes Policies Claims Invoices D [PERSON_NAME] [EMAIL_ADDRE…" at bounding box center [784, 372] width 1568 height 744
click at [311, 402] on div "Road" at bounding box center [281, 391] width 91 height 27
select select "Road"
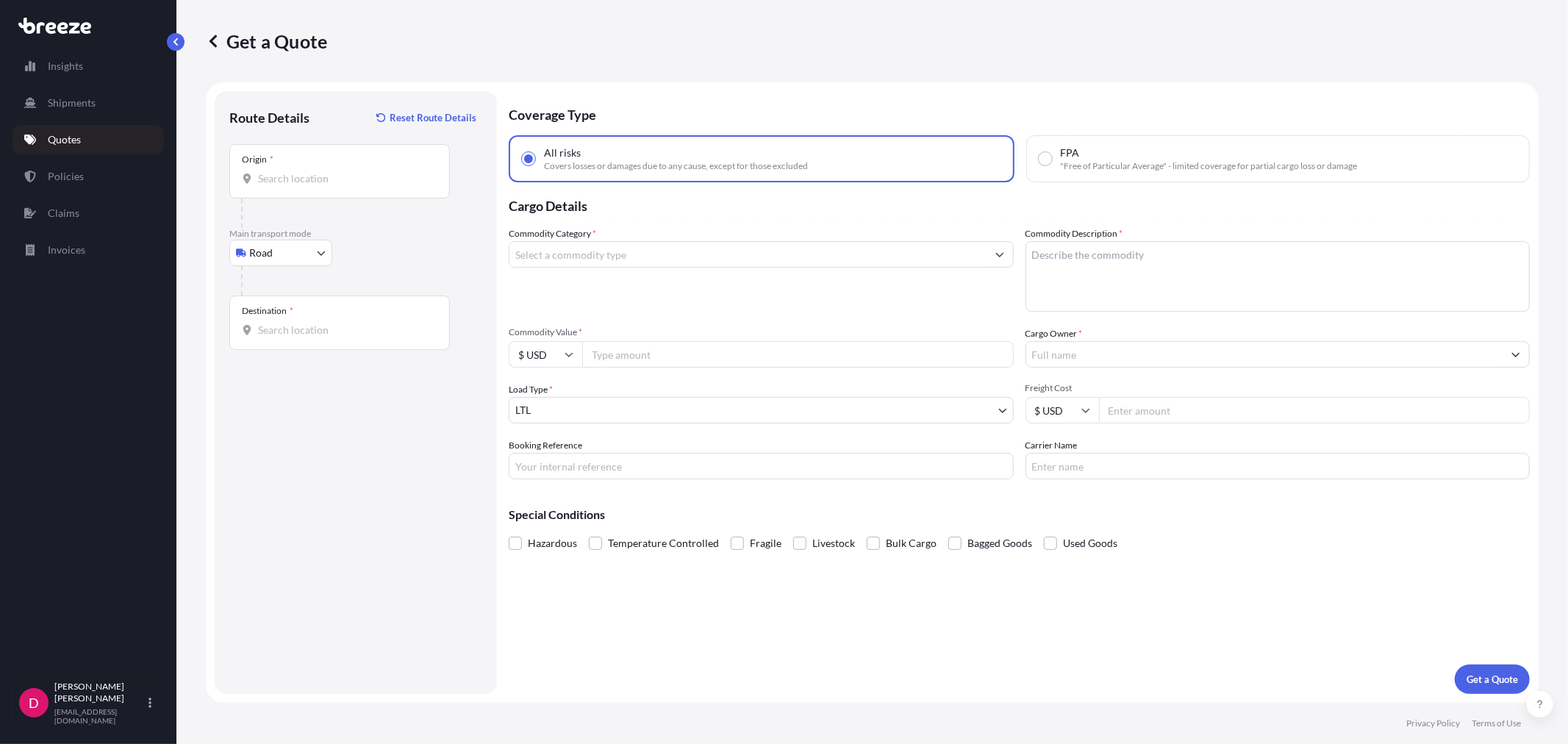
click at [324, 169] on div "Origin *" at bounding box center [340, 170] width 221 height 54
click at [324, 171] on input "Origin *" at bounding box center [344, 178] width 174 height 15
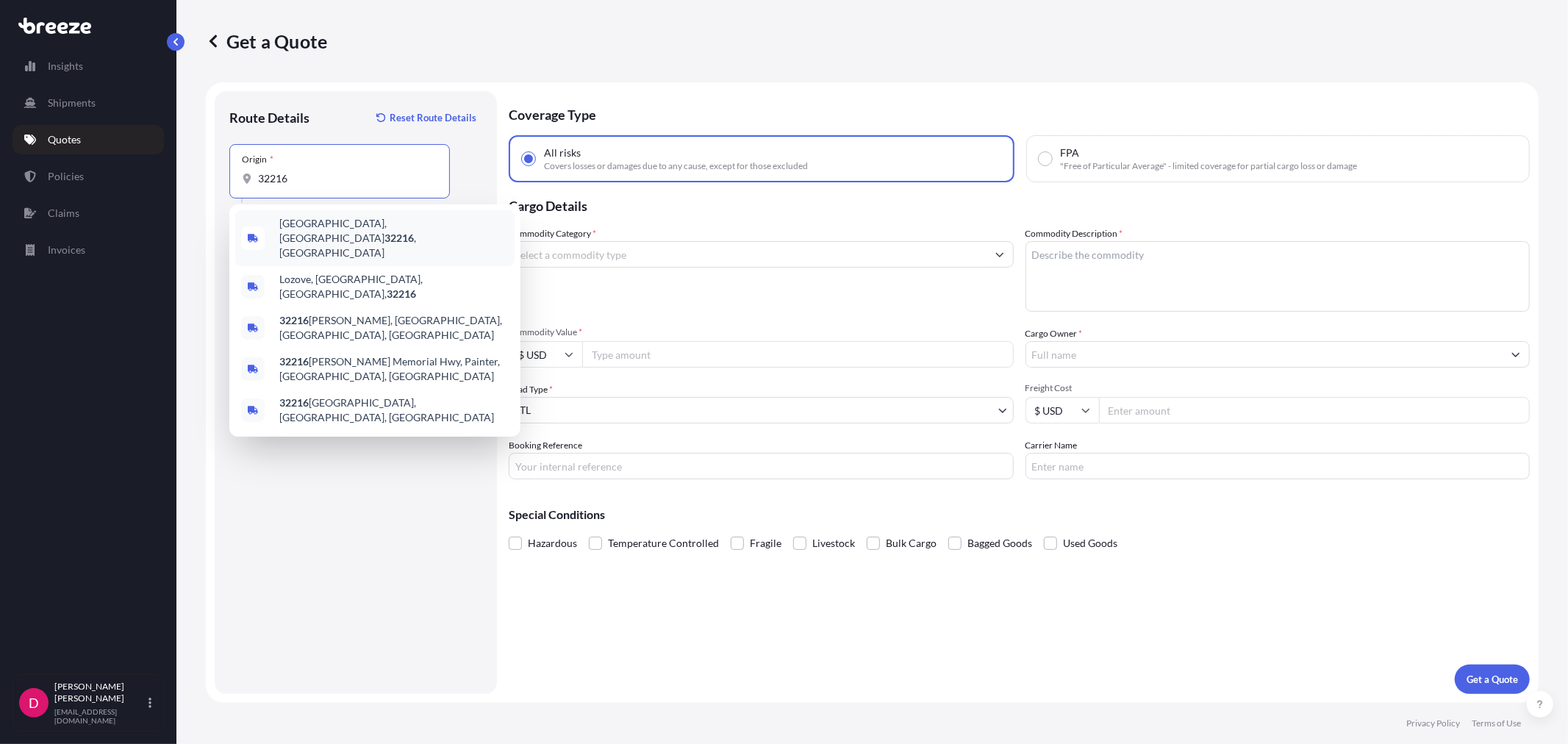
click at [307, 233] on span "[GEOGRAPHIC_DATA] , [GEOGRAPHIC_DATA]" at bounding box center [394, 238] width 230 height 44
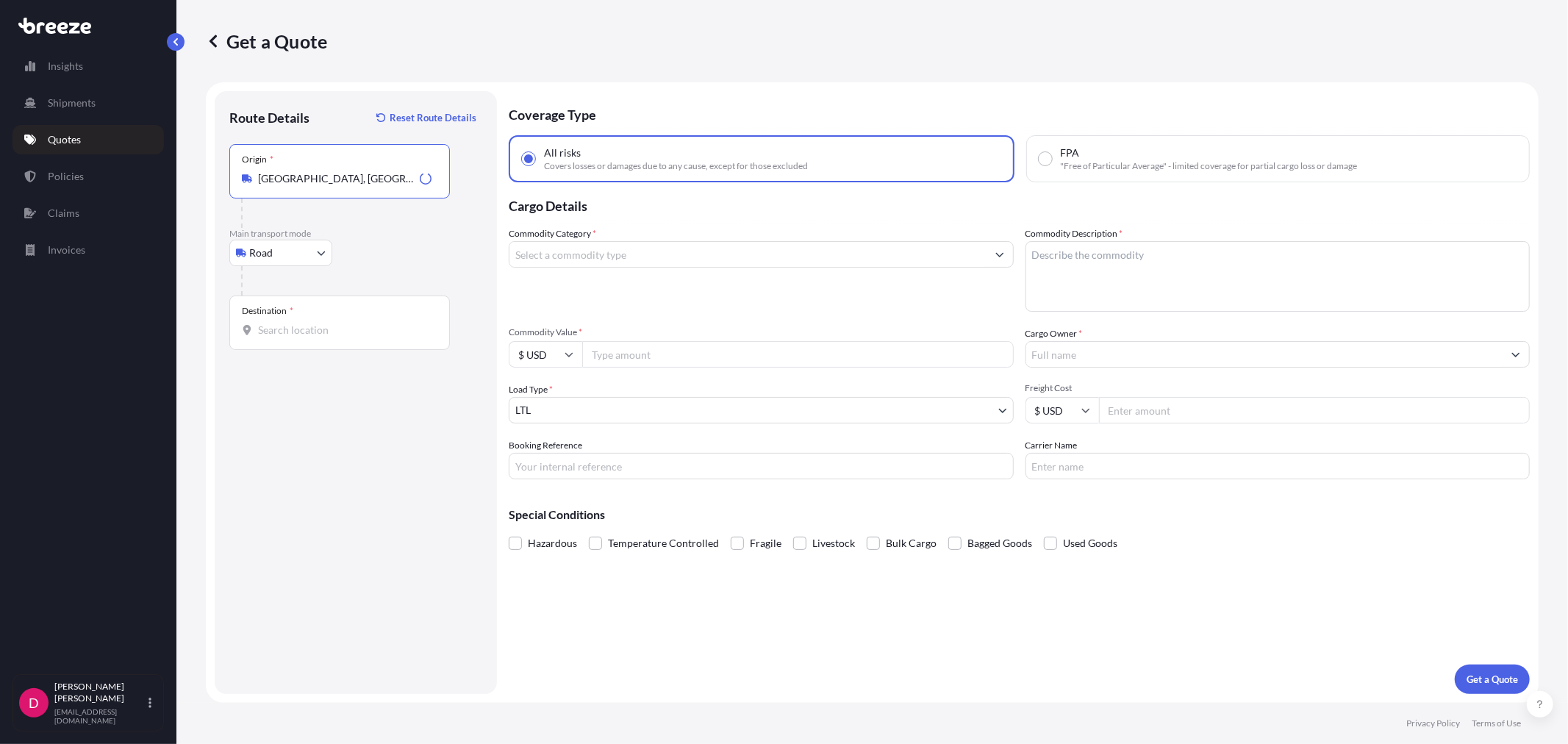
type input "[GEOGRAPHIC_DATA], [GEOGRAPHIC_DATA]"
click at [321, 332] on input "Destination *" at bounding box center [344, 330] width 174 height 15
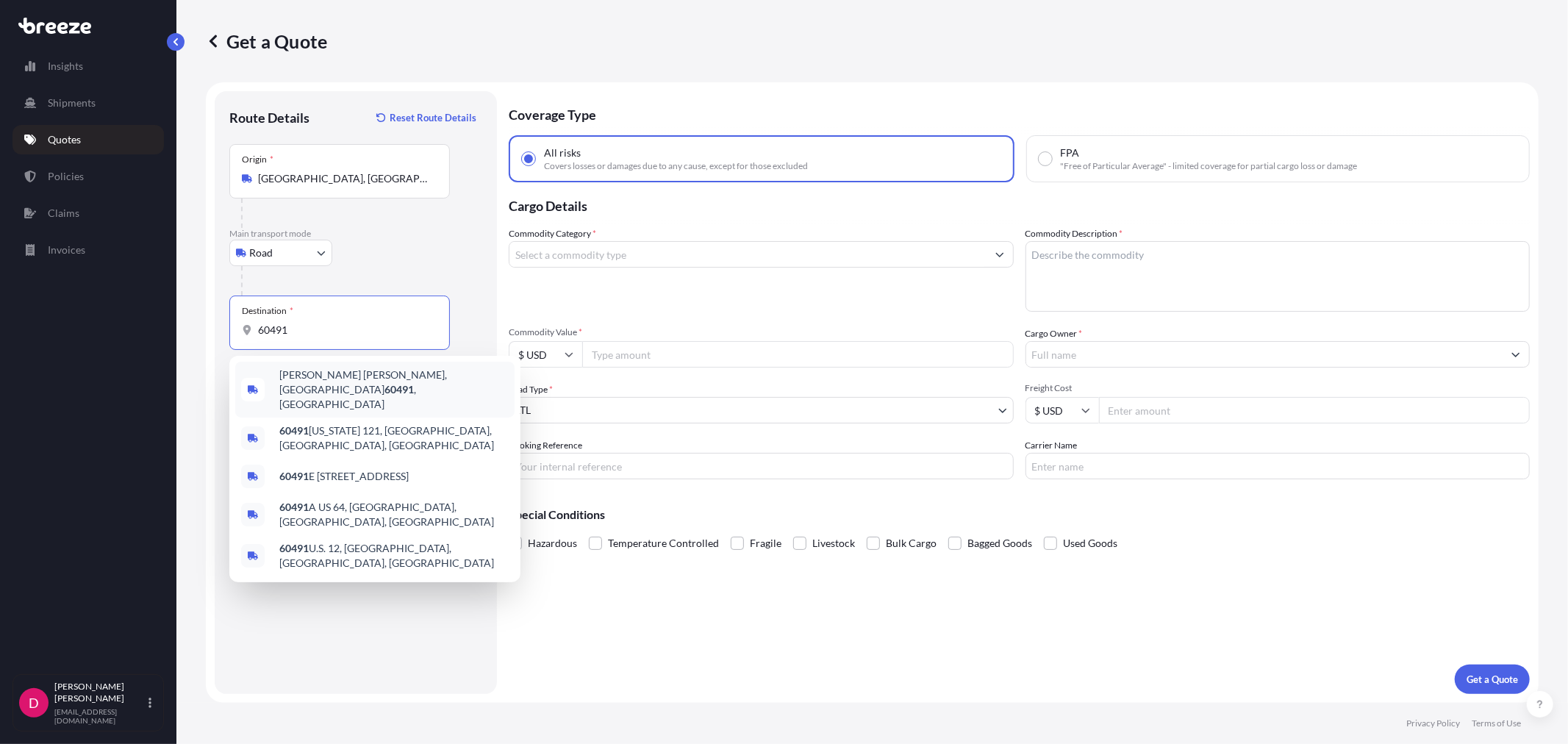
click at [319, 381] on span "[PERSON_NAME] [PERSON_NAME], [GEOGRAPHIC_DATA] 60491 , [GEOGRAPHIC_DATA]" at bounding box center [394, 390] width 230 height 44
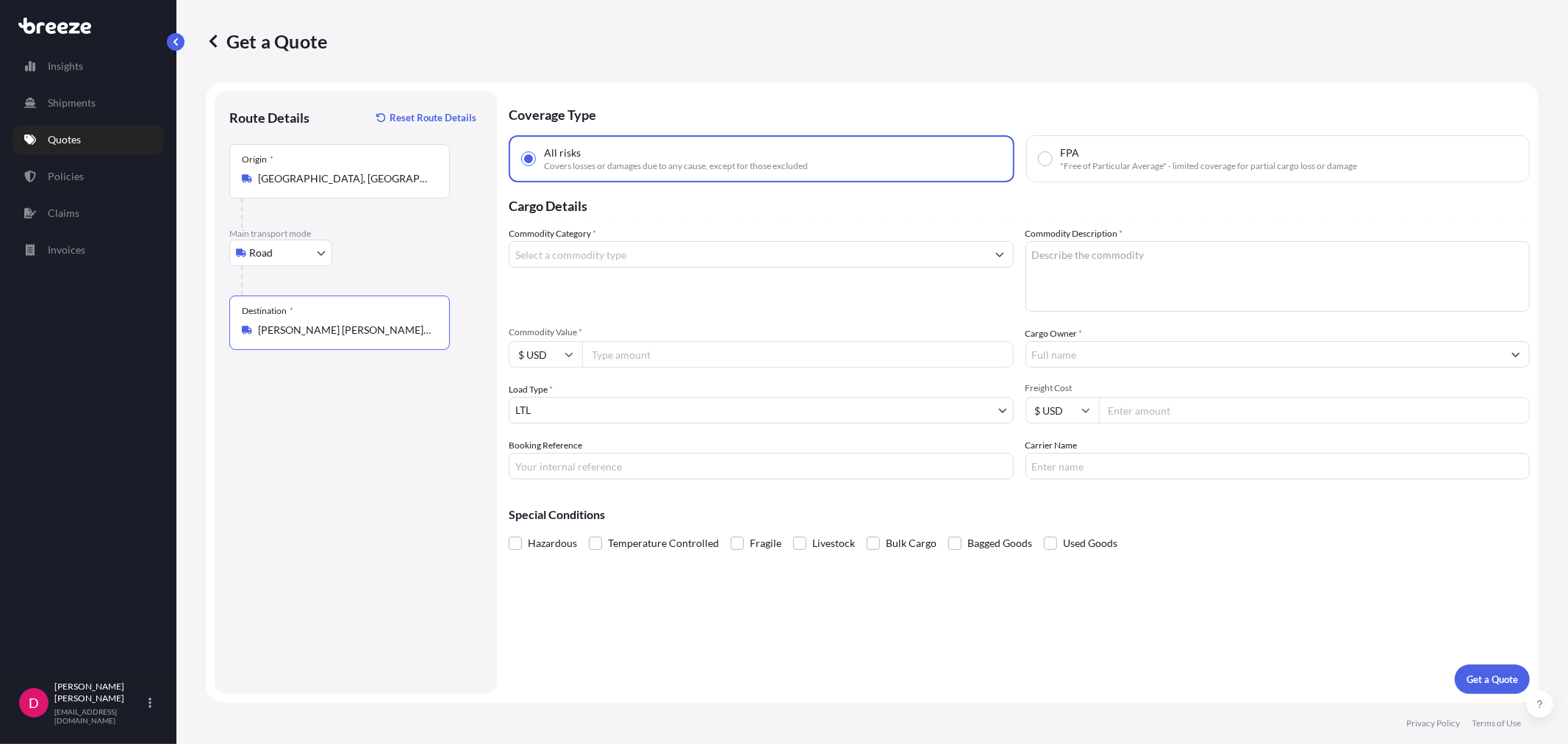
type input "[PERSON_NAME] [PERSON_NAME], [GEOGRAPHIC_DATA] 60491, [GEOGRAPHIC_DATA]"
click at [618, 261] on input "Commodity Category *" at bounding box center [747, 255] width 477 height 27
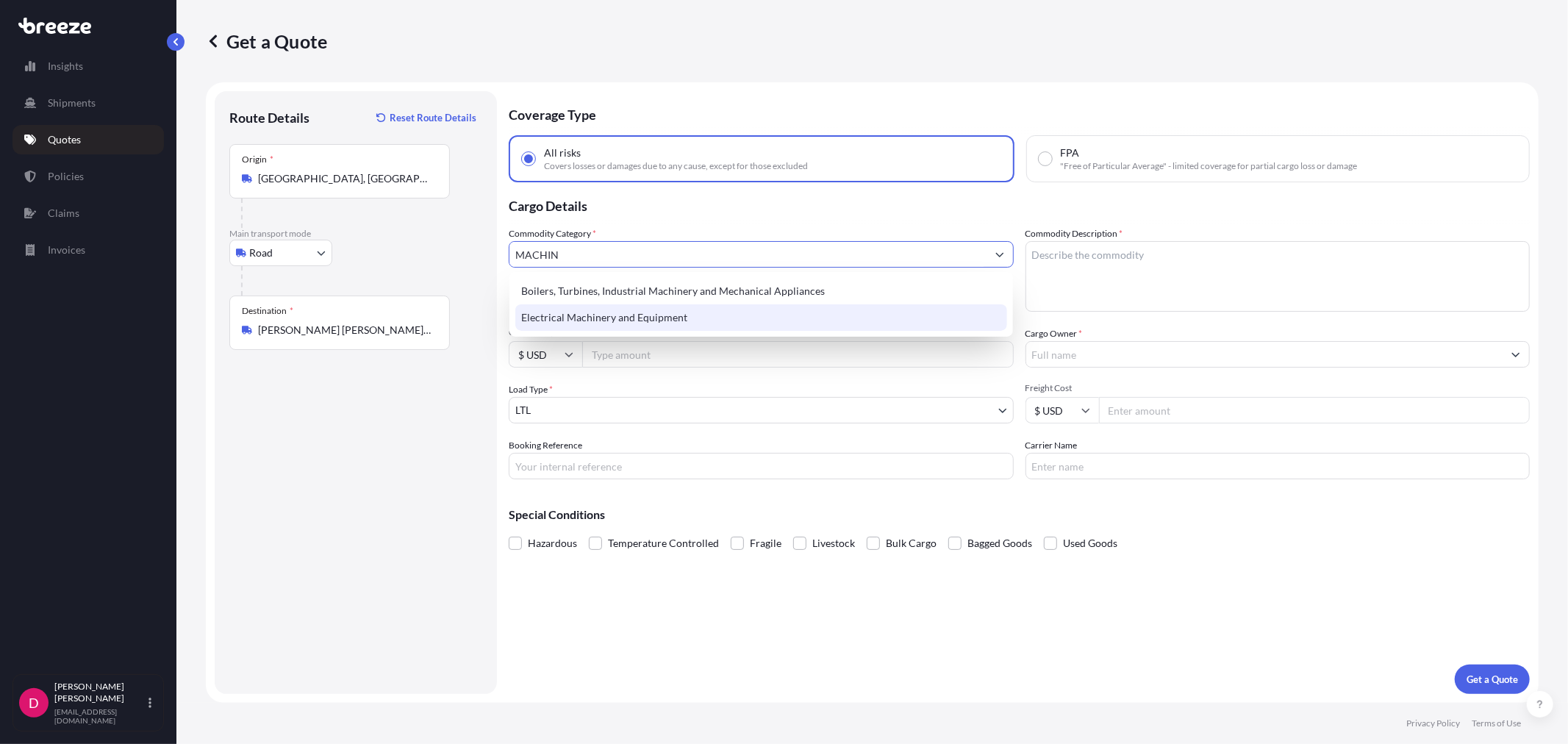
click at [611, 319] on div "Electrical Machinery and Equipment" at bounding box center [761, 317] width 491 height 27
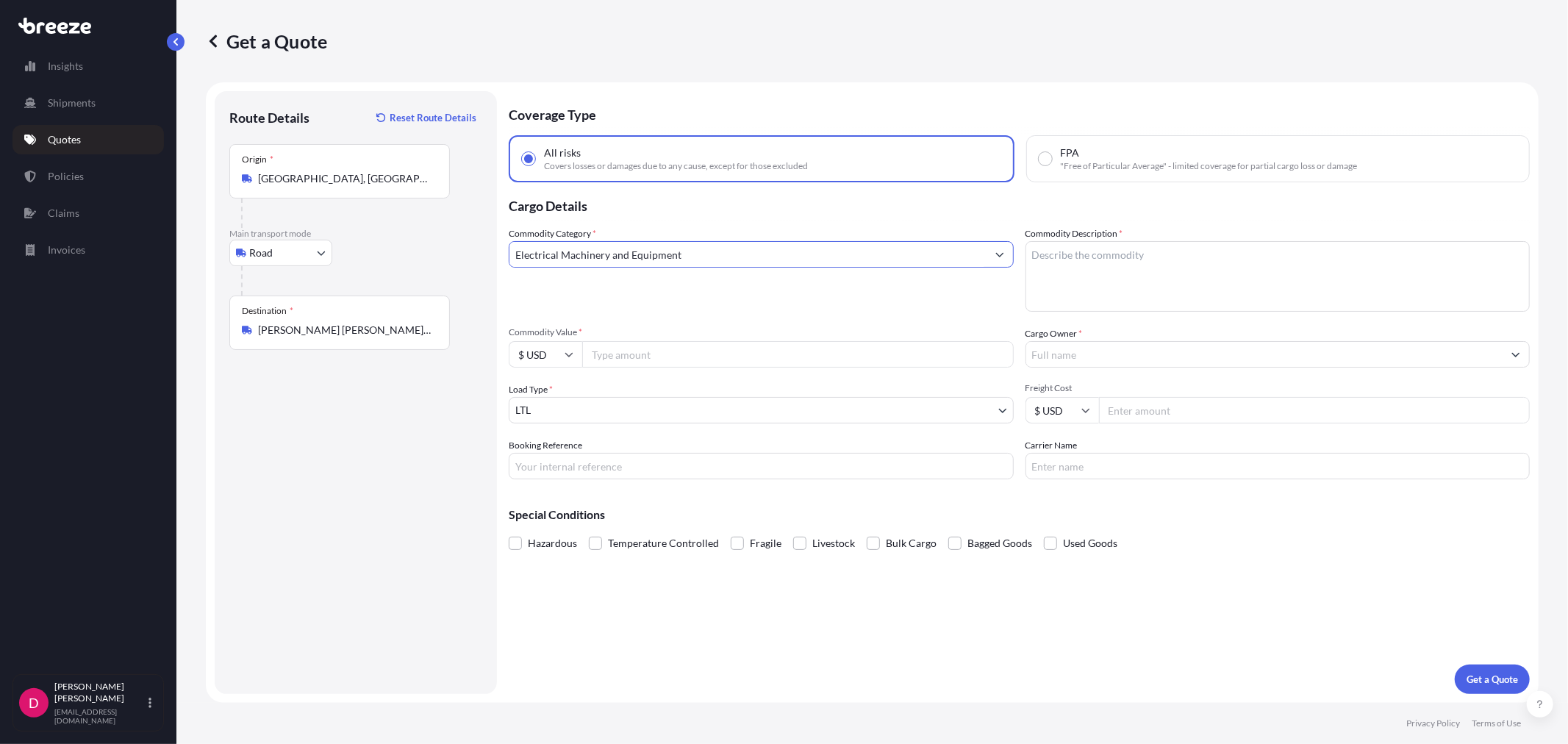
type input "Electrical Machinery and Equipment"
click at [1178, 260] on textarea "Commodity Description *" at bounding box center [1278, 277] width 505 height 71
type textarea "COMPRESSORS"
click at [729, 347] on input "Commodity Value *" at bounding box center [798, 354] width 431 height 27
paste input "20000.00"
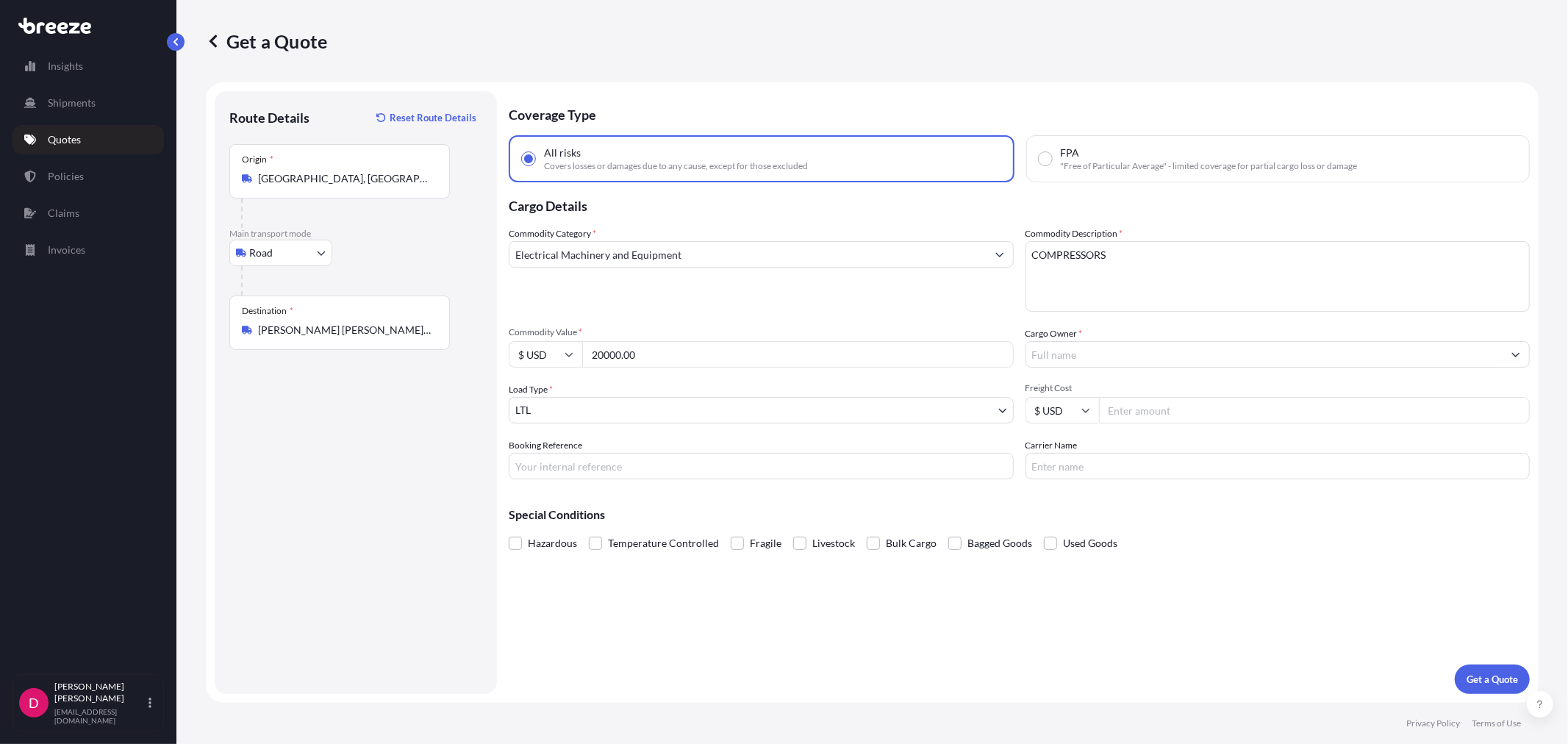
click at [604, 346] on input "20000.00" at bounding box center [798, 354] width 431 height 27
type input "20000.00"
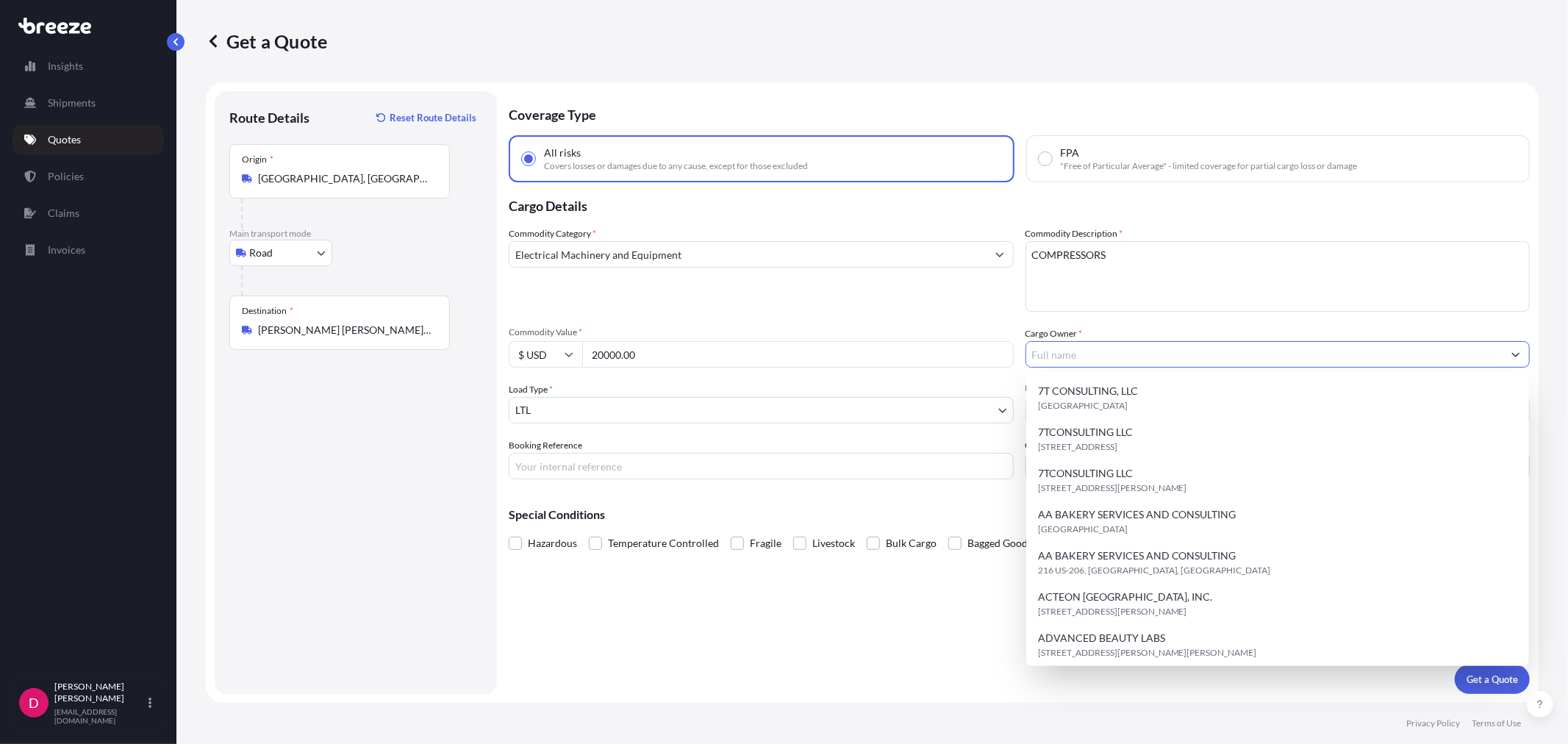
click at [1114, 356] on input "Cargo Owner *" at bounding box center [1265, 354] width 477 height 27
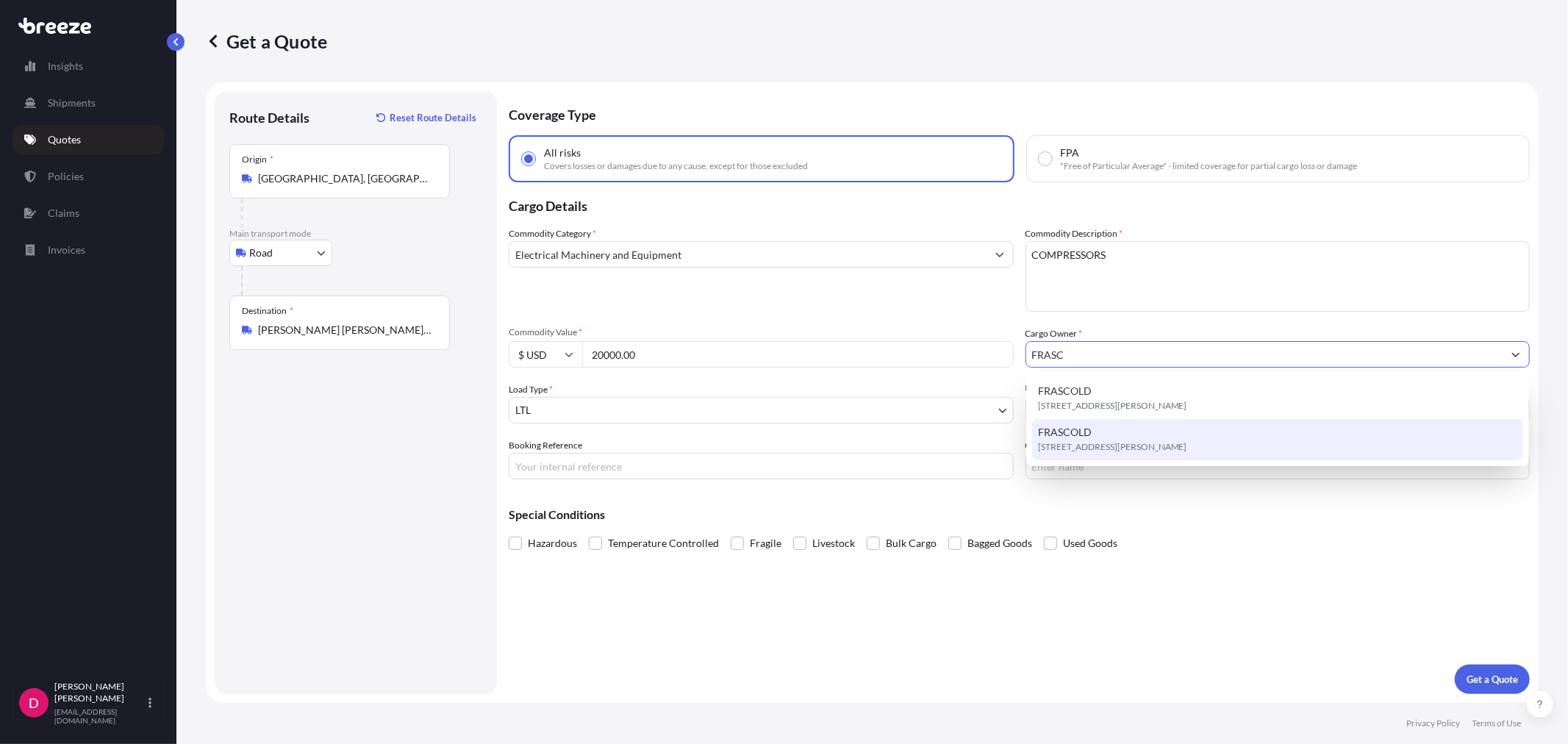
click at [1111, 438] on div "FRASCOLD [STREET_ADDRESS][PERSON_NAME]" at bounding box center [1277, 439] width 491 height 41
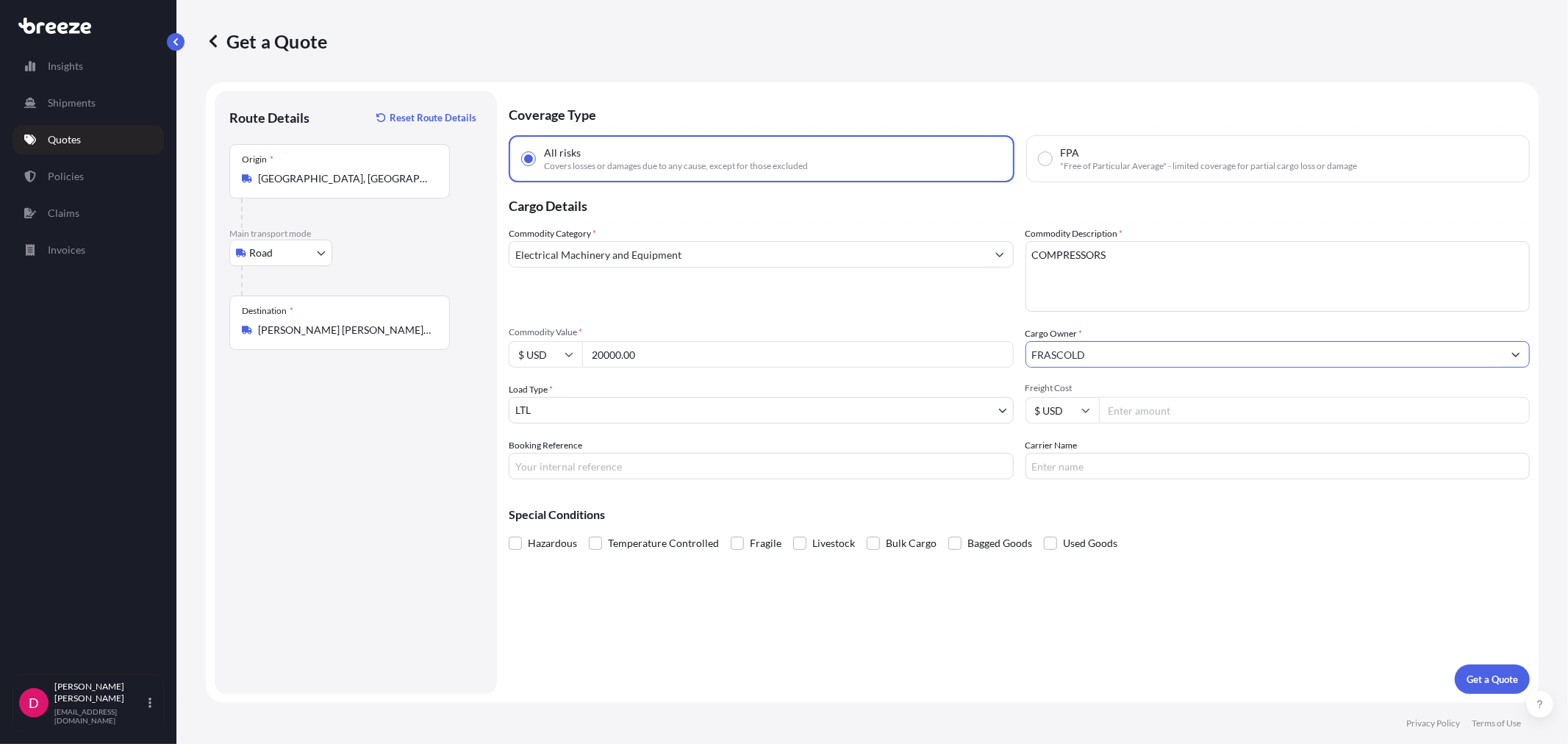
type input "FRASCOLD"
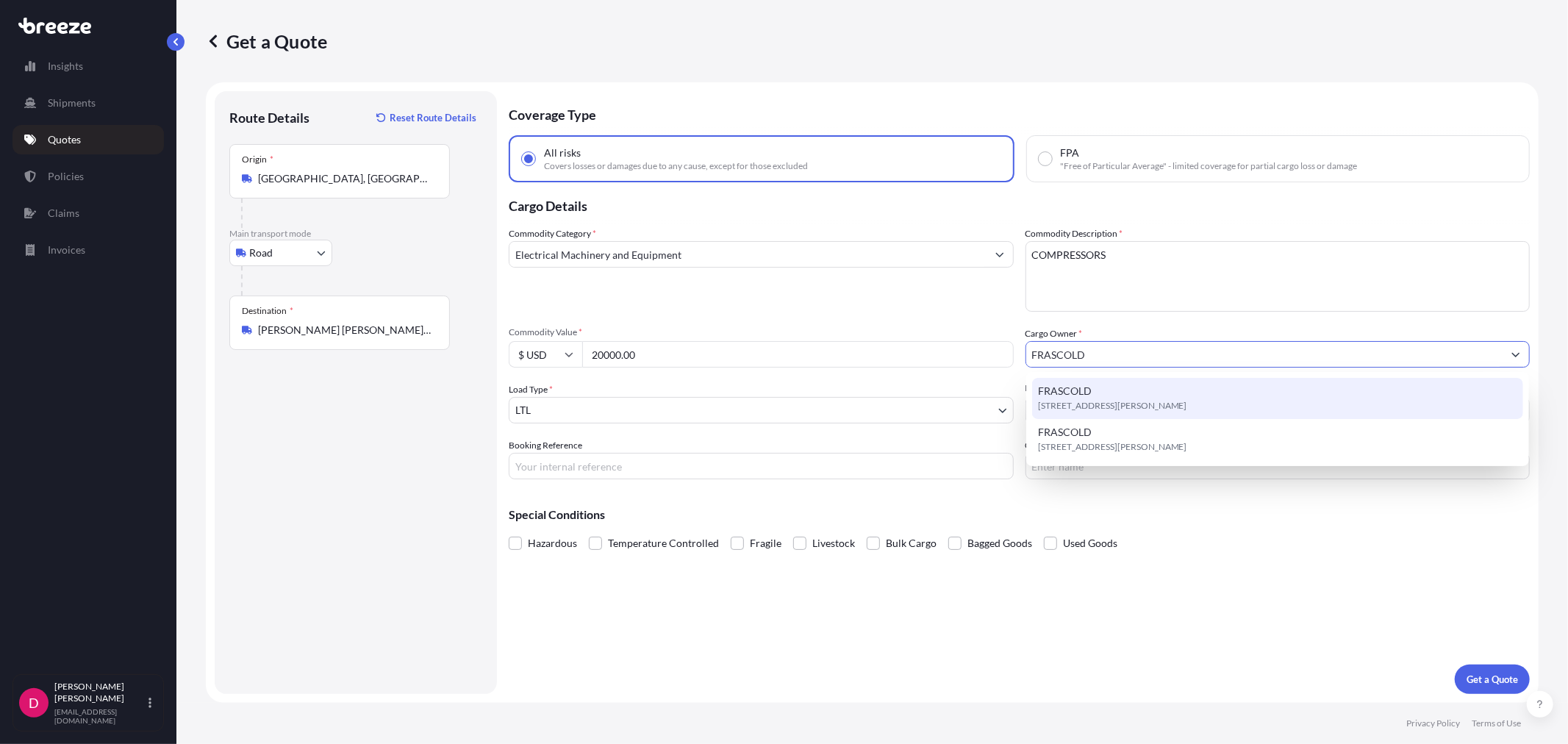
click at [1197, 412] on div "FRASCOLD [STREET_ADDRESS][PERSON_NAME]" at bounding box center [1277, 398] width 491 height 41
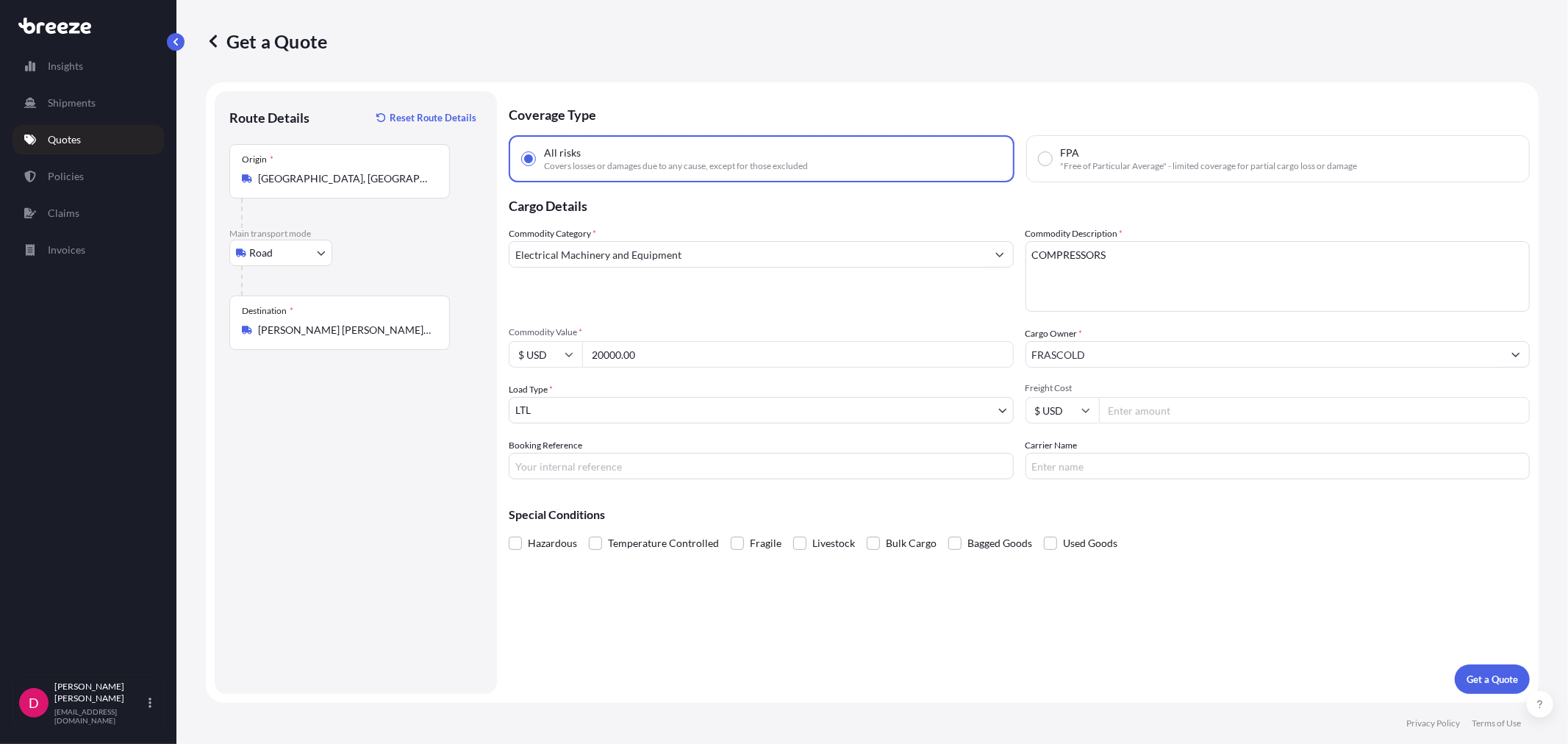
click at [1197, 412] on input "Freight Cost" at bounding box center [1315, 410] width 431 height 27
type input "284.28"
click at [546, 466] on input "Booking Reference" at bounding box center [761, 466] width 505 height 27
type input "486669"
click at [1112, 466] on input "Carrier Name" at bounding box center [1278, 466] width 505 height 27
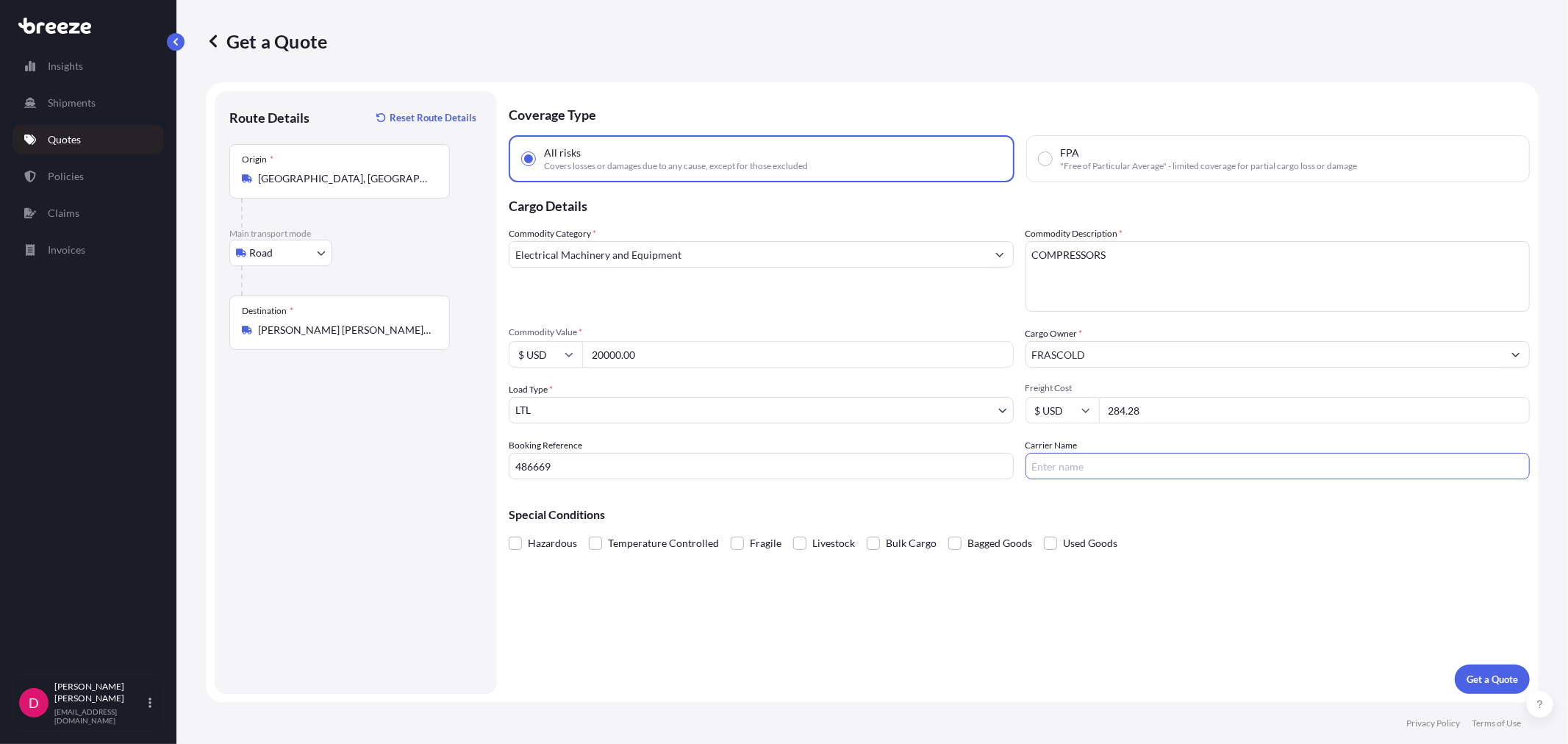
type input "AAA [PERSON_NAME]"
click at [1471, 685] on p "Get a Quote" at bounding box center [1492, 679] width 51 height 15
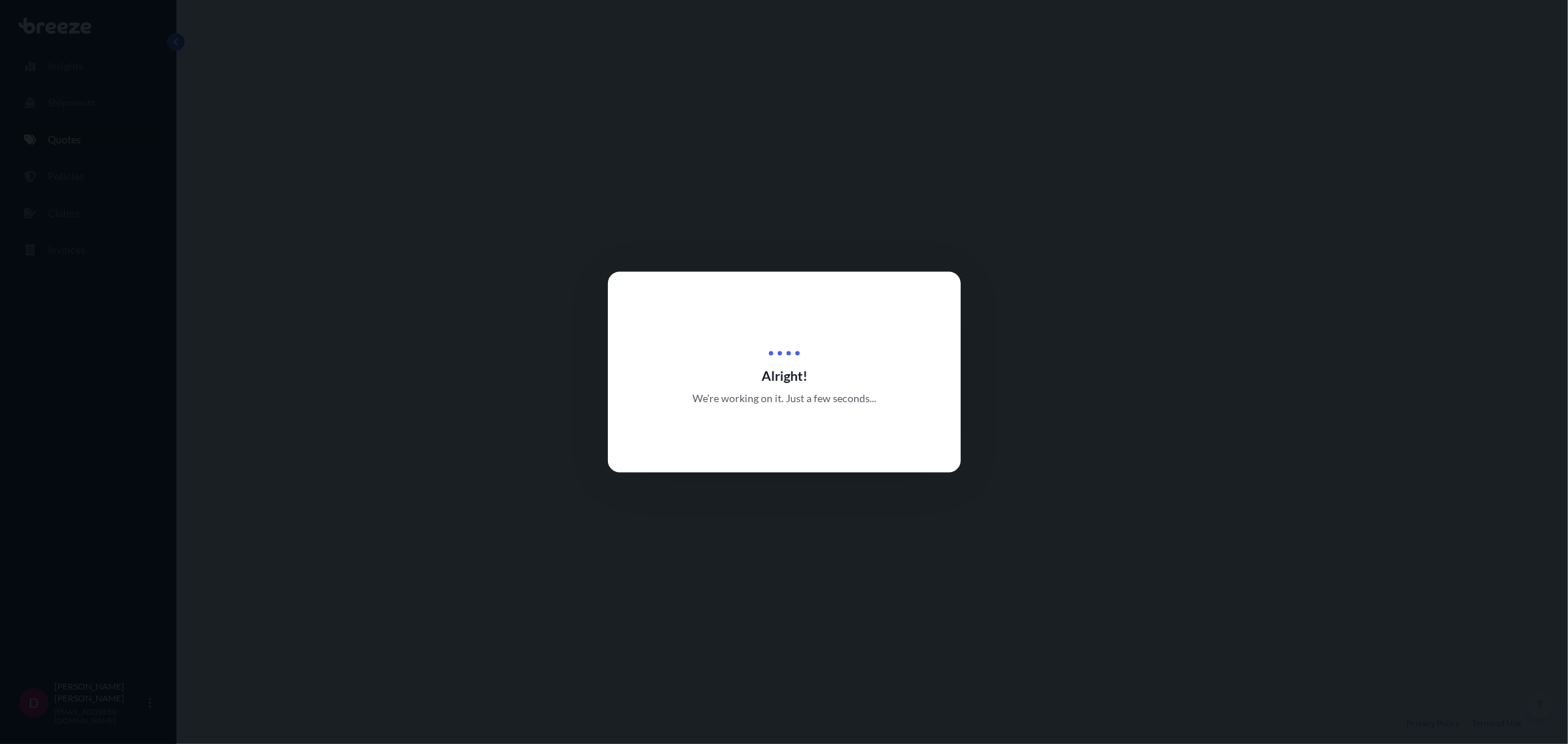
select select "Road"
select select "1"
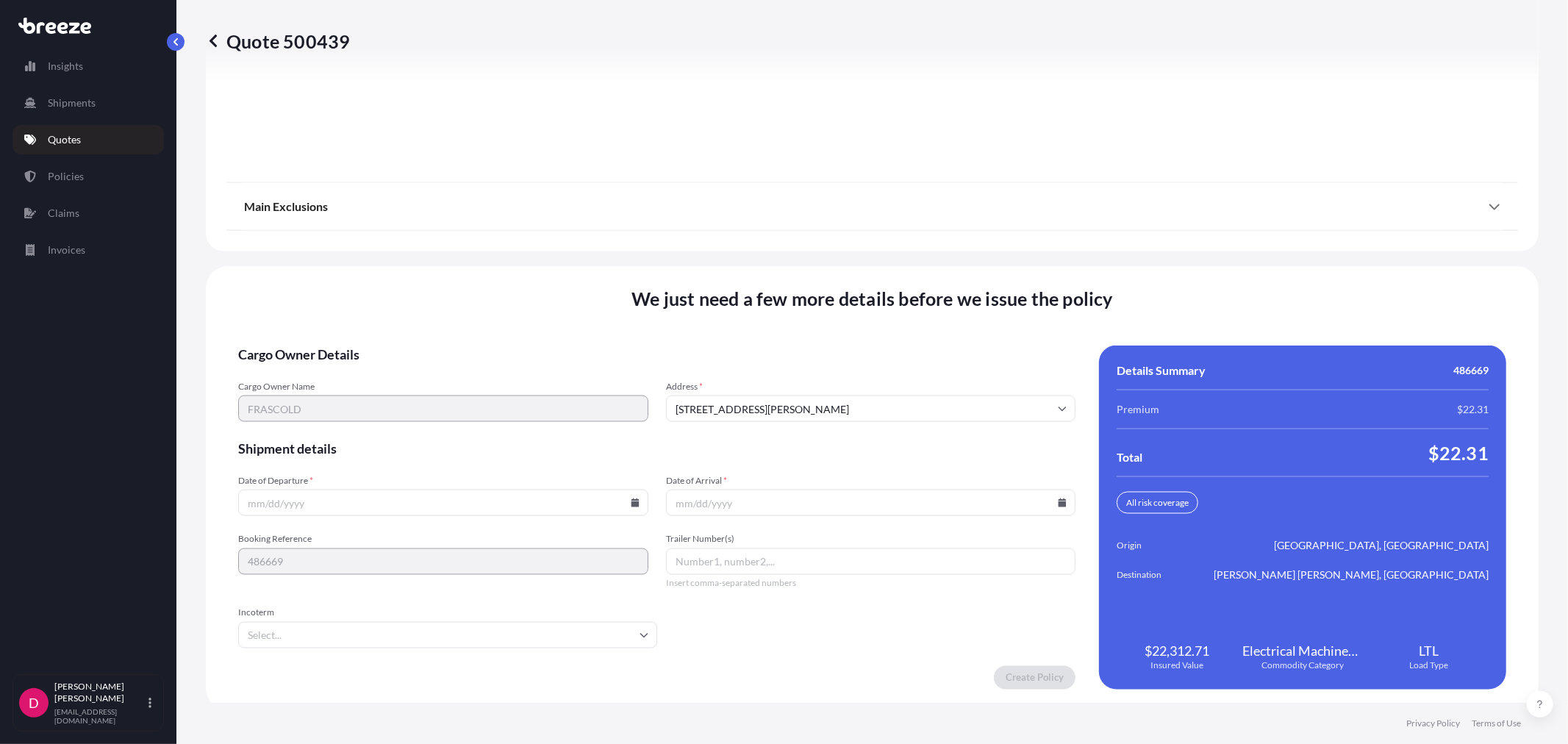
scroll to position [1819, 0]
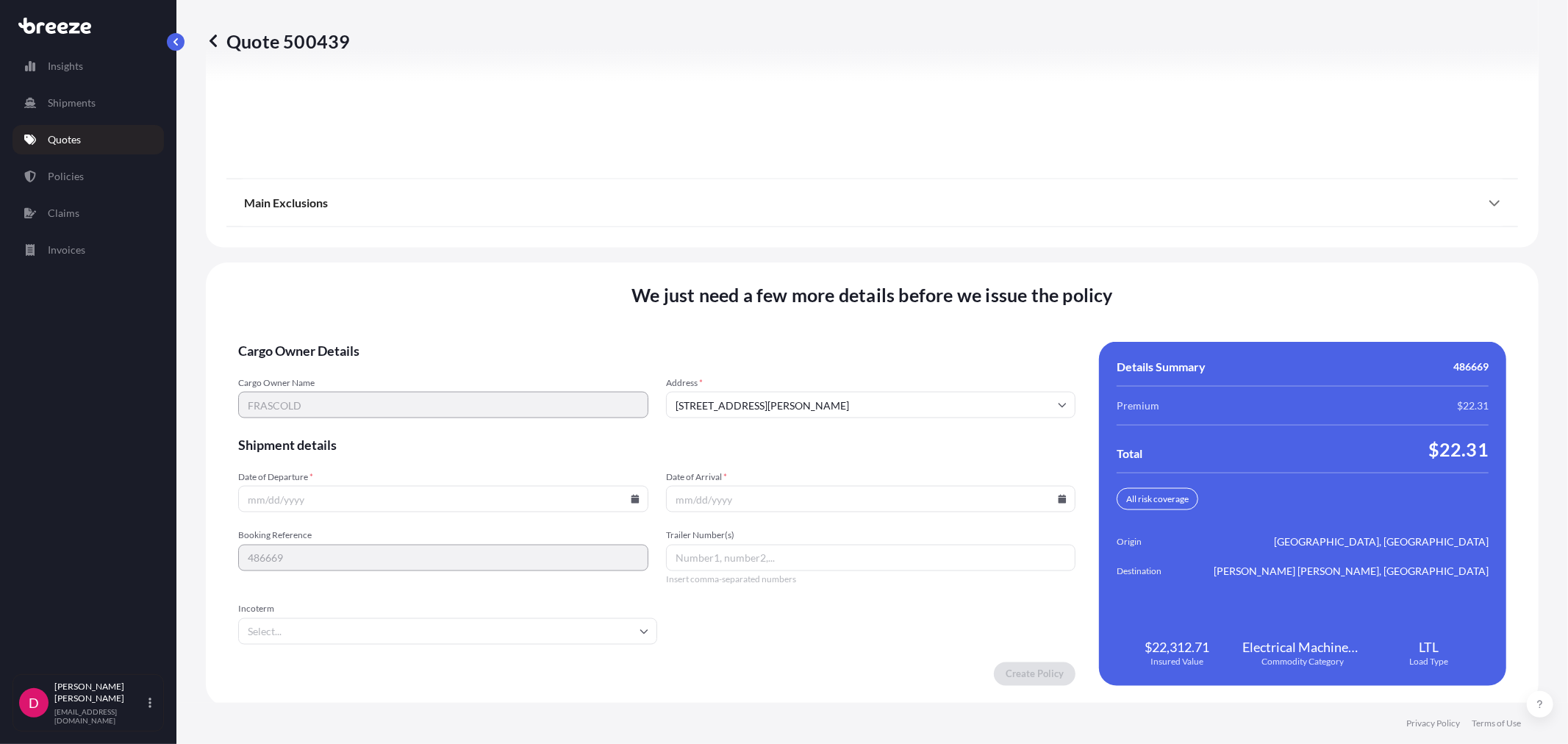
click at [631, 497] on icon at bounding box center [635, 499] width 9 height 9
click at [409, 318] on button "1" at bounding box center [407, 309] width 24 height 24
type input "[DATE]"
click at [1059, 496] on icon at bounding box center [1063, 499] width 8 height 9
click at [905, 332] on button "10" at bounding box center [899, 336] width 24 height 24
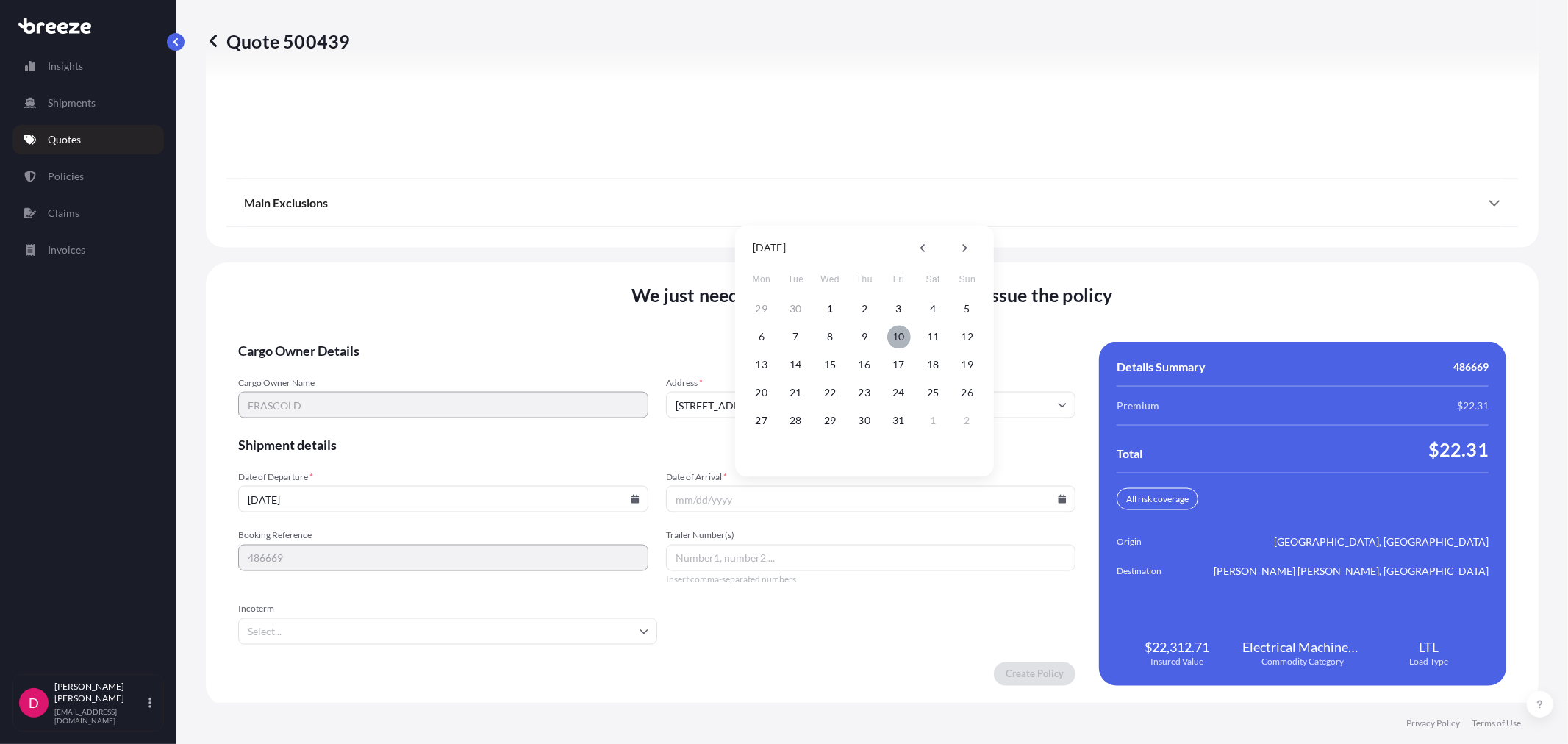
type input "[DATE]"
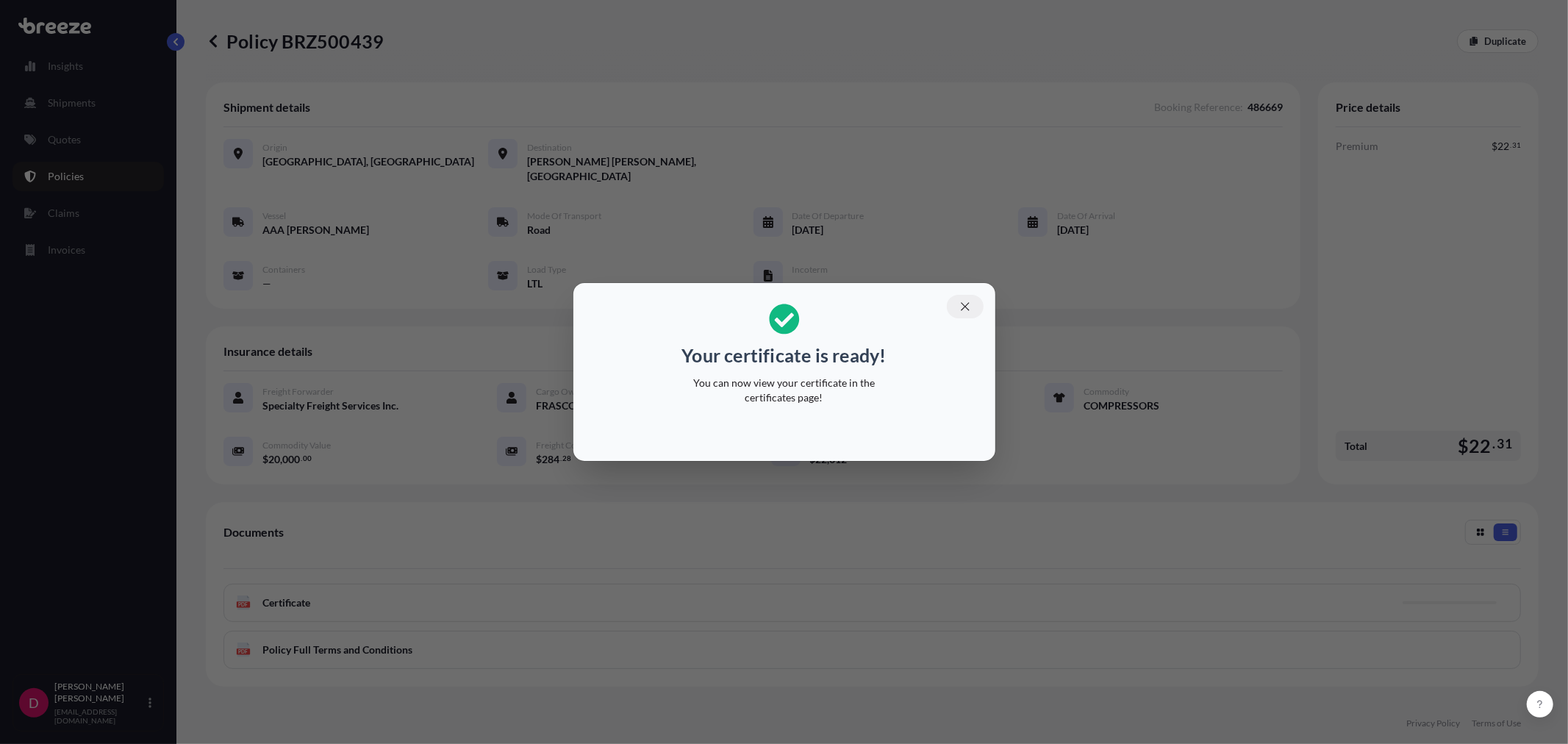
click at [960, 305] on icon "button" at bounding box center [965, 306] width 13 height 13
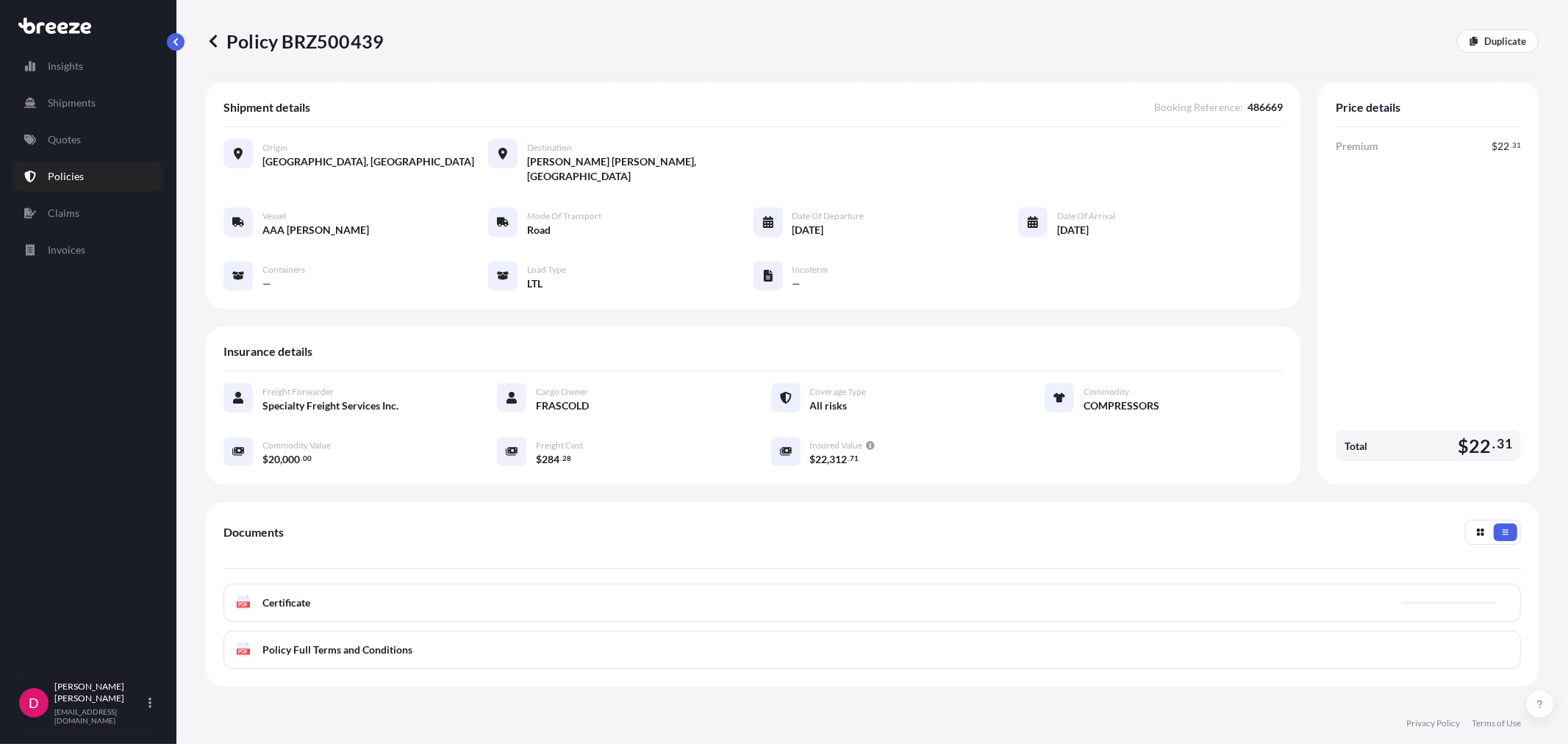
click at [358, 40] on p "Policy BRZ500439" at bounding box center [295, 41] width 178 height 24
click at [358, 39] on p "Policy BRZ500439" at bounding box center [295, 41] width 178 height 24
copy p "BRZ500439"
